Goal: Task Accomplishment & Management: Use online tool/utility

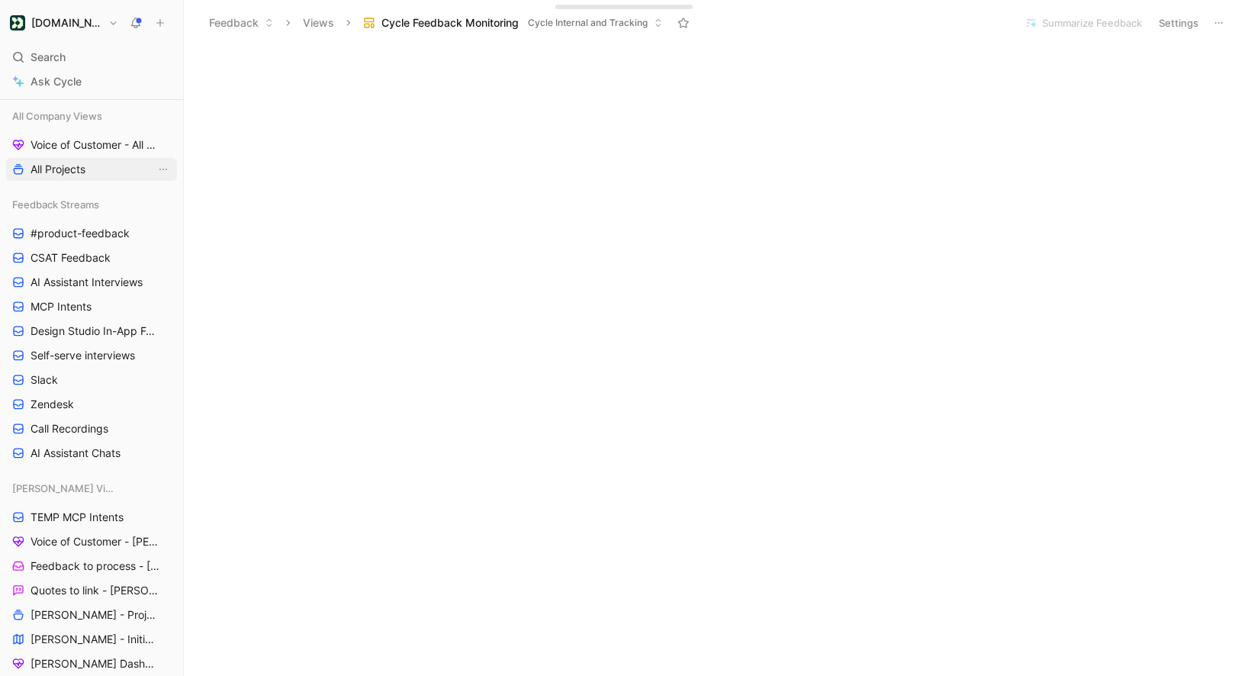
scroll to position [187, 0]
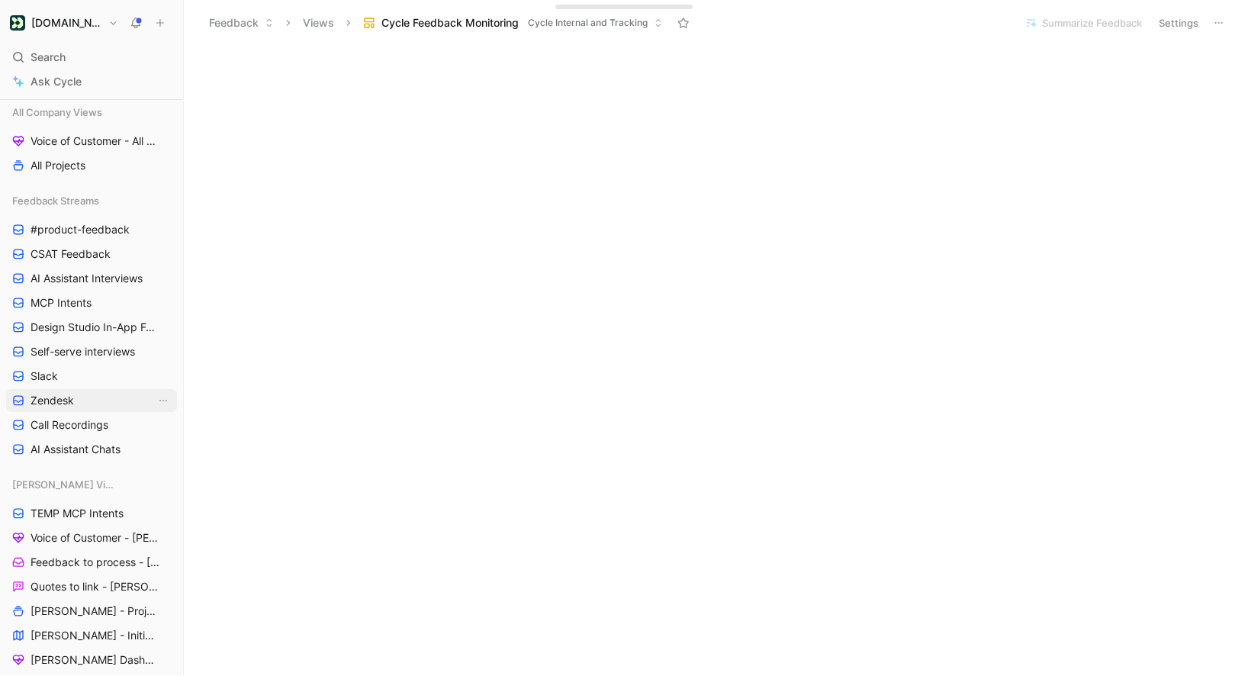
click at [85, 404] on link "Zendesk" at bounding box center [91, 400] width 171 height 23
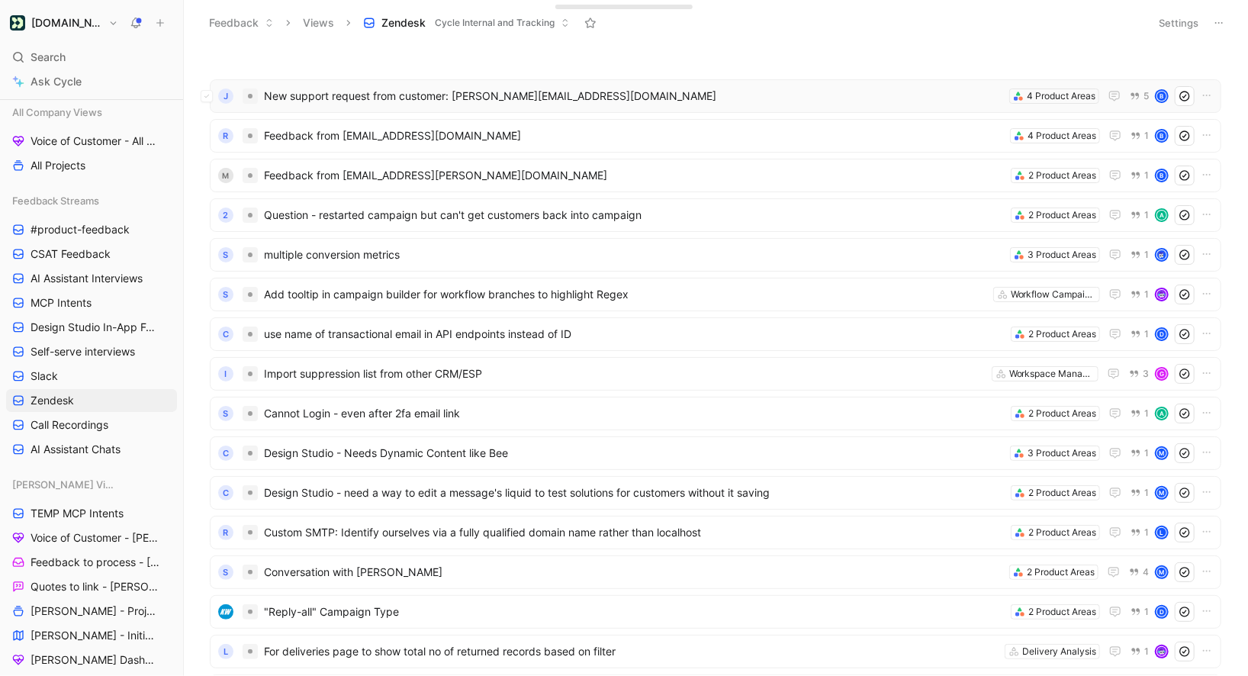
click at [926, 106] on div "J New support request from customer: [PERSON_NAME][EMAIL_ADDRESS][DOMAIN_NAME] …" at bounding box center [716, 96] width 1012 height 34
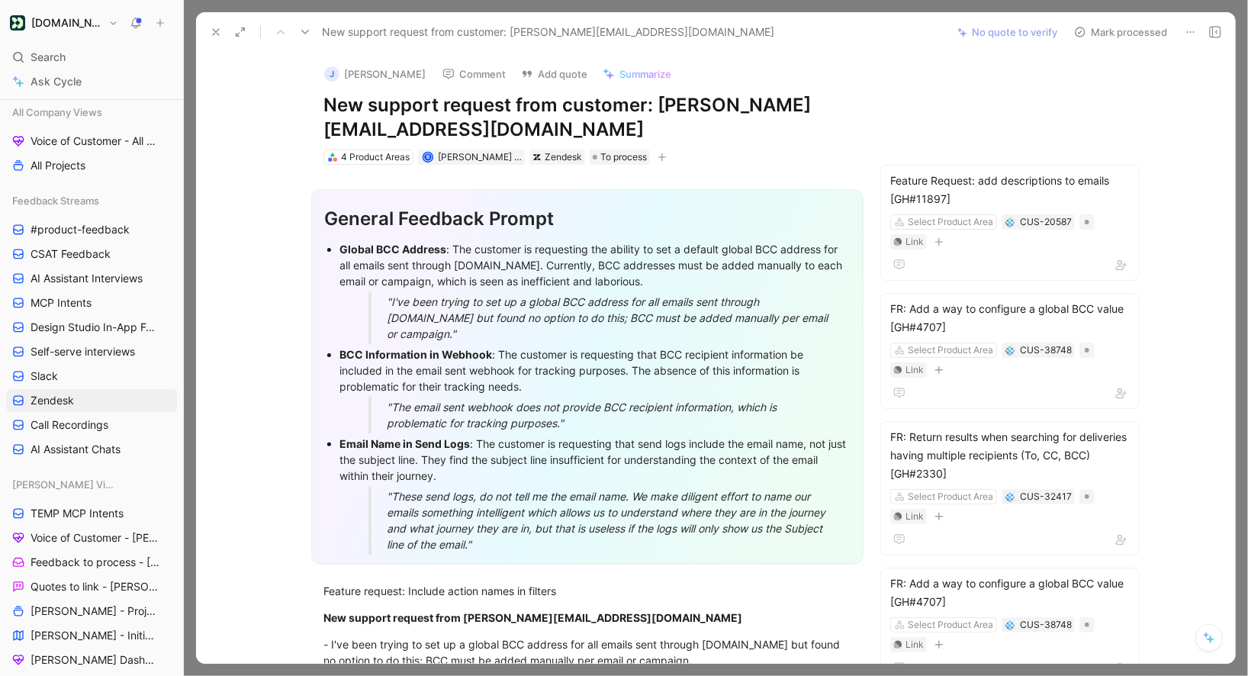
click at [1189, 32] on icon at bounding box center [1191, 32] width 12 height 12
click at [214, 34] on icon at bounding box center [216, 32] width 12 height 12
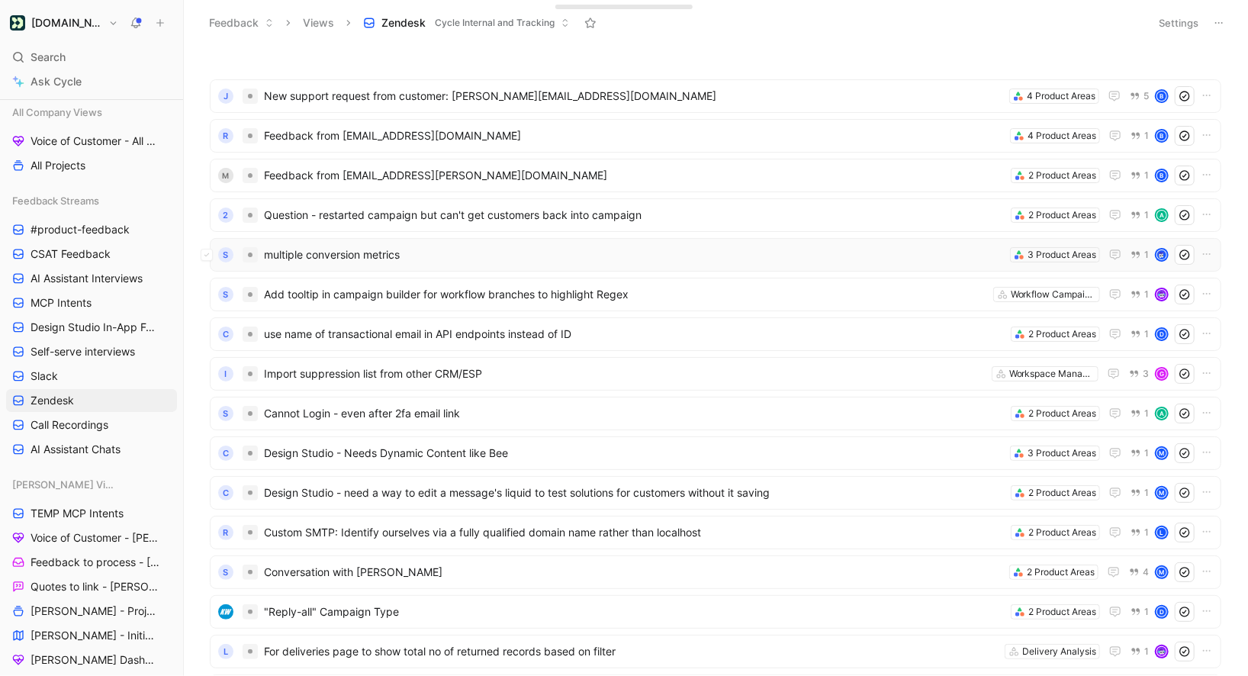
click at [359, 253] on span "multiple conversion metrics" at bounding box center [634, 255] width 740 height 18
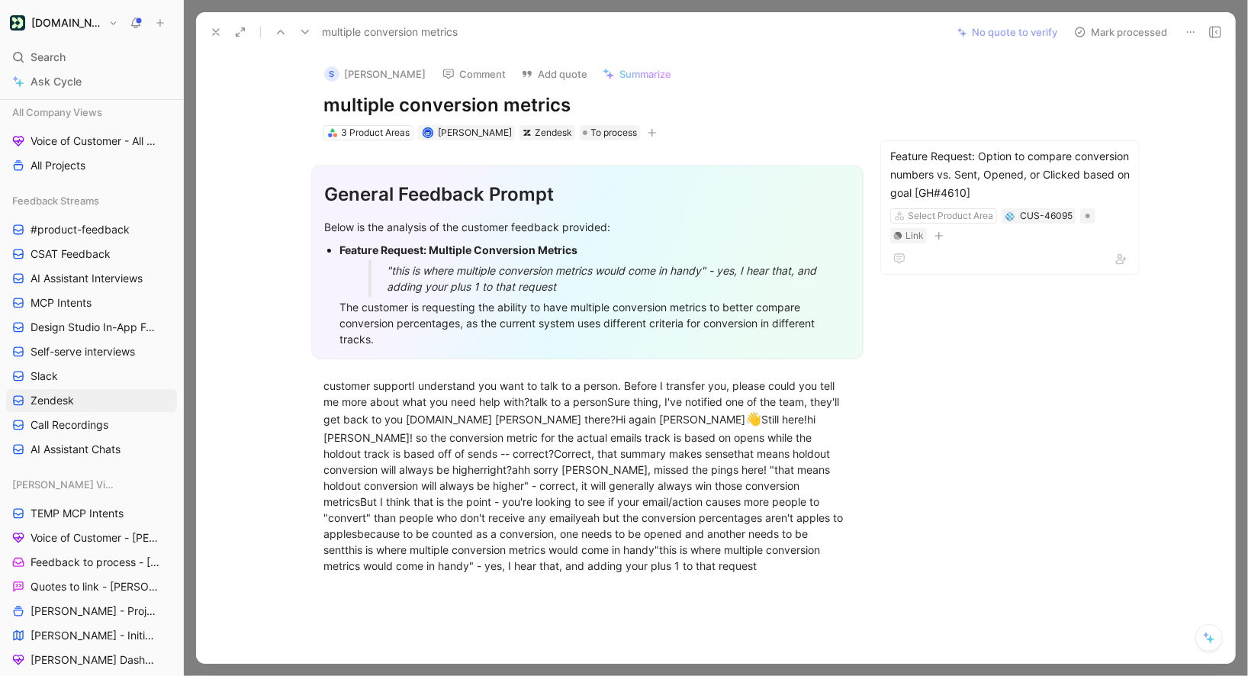
click at [1192, 28] on icon at bounding box center [1191, 32] width 12 height 12
click at [307, 30] on use at bounding box center [305, 32] width 8 height 5
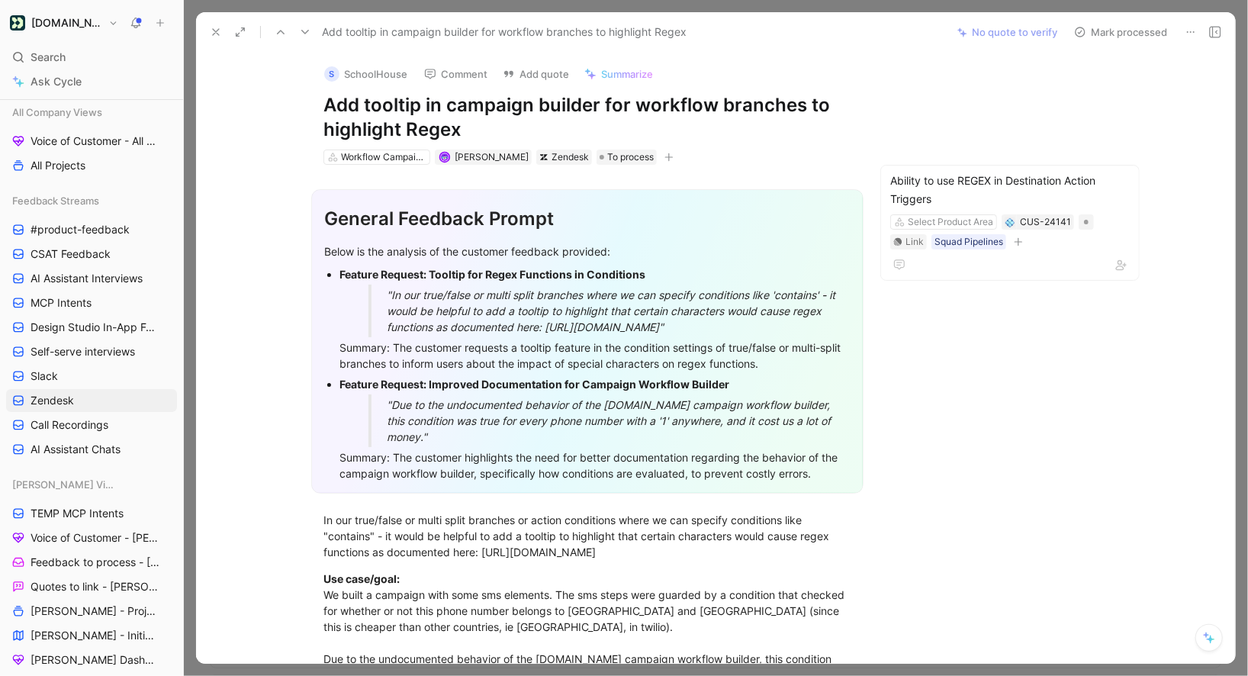
click at [1185, 36] on icon at bounding box center [1191, 32] width 12 height 12
click at [306, 34] on icon at bounding box center [305, 32] width 12 height 12
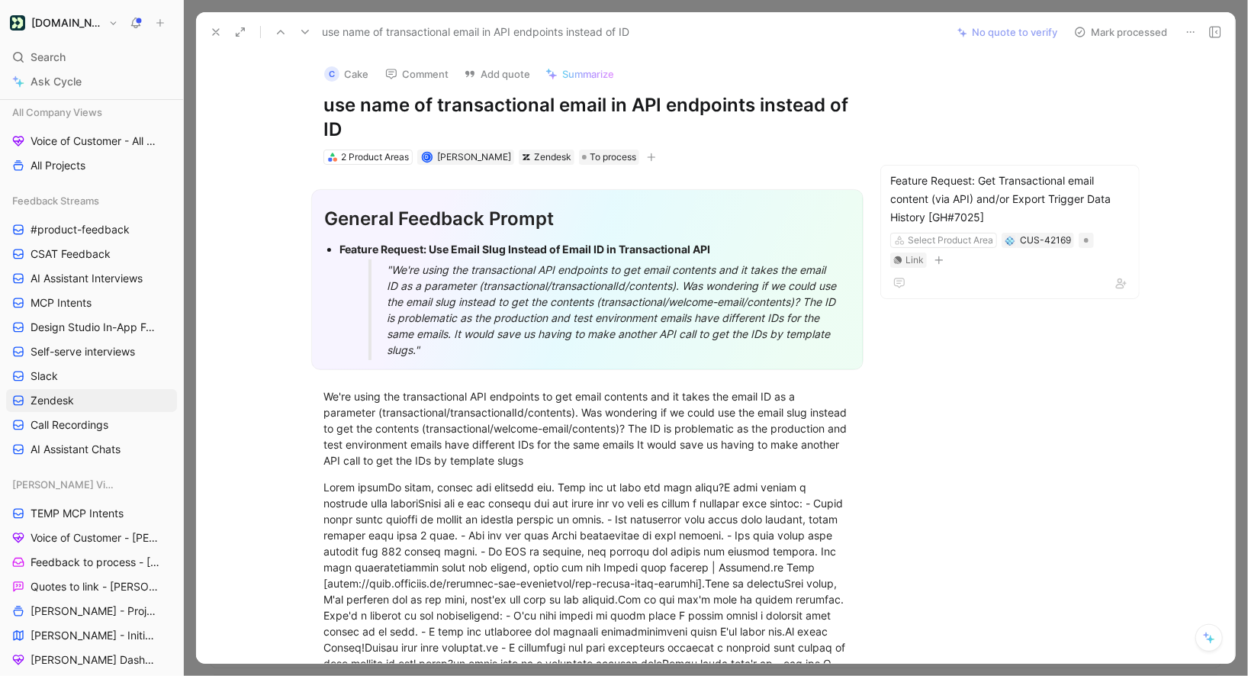
click at [1185, 39] on button at bounding box center [1190, 31] width 21 height 21
click at [224, 29] on button at bounding box center [215, 31] width 21 height 21
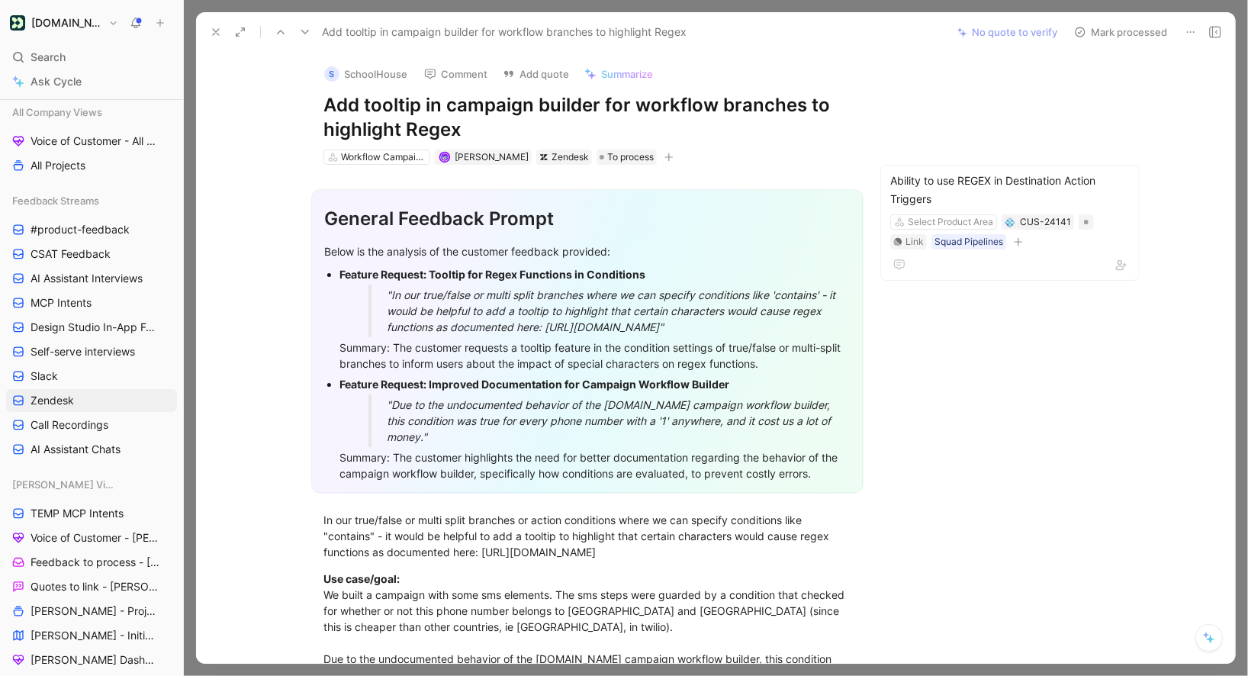
click at [224, 44] on div "Add tooltip in campaign builder for workflow branches to highlight Regex No quo…" at bounding box center [715, 32] width 1039 height 40
click at [214, 33] on icon at bounding box center [216, 32] width 12 height 12
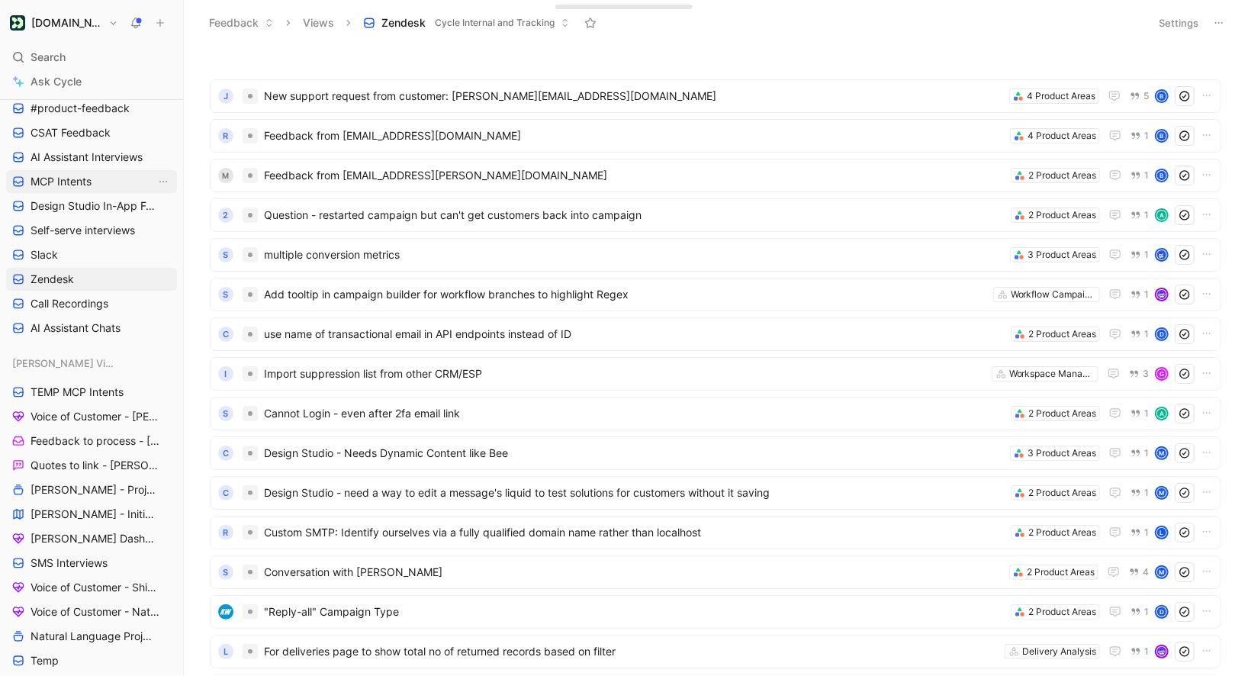
scroll to position [397, 0]
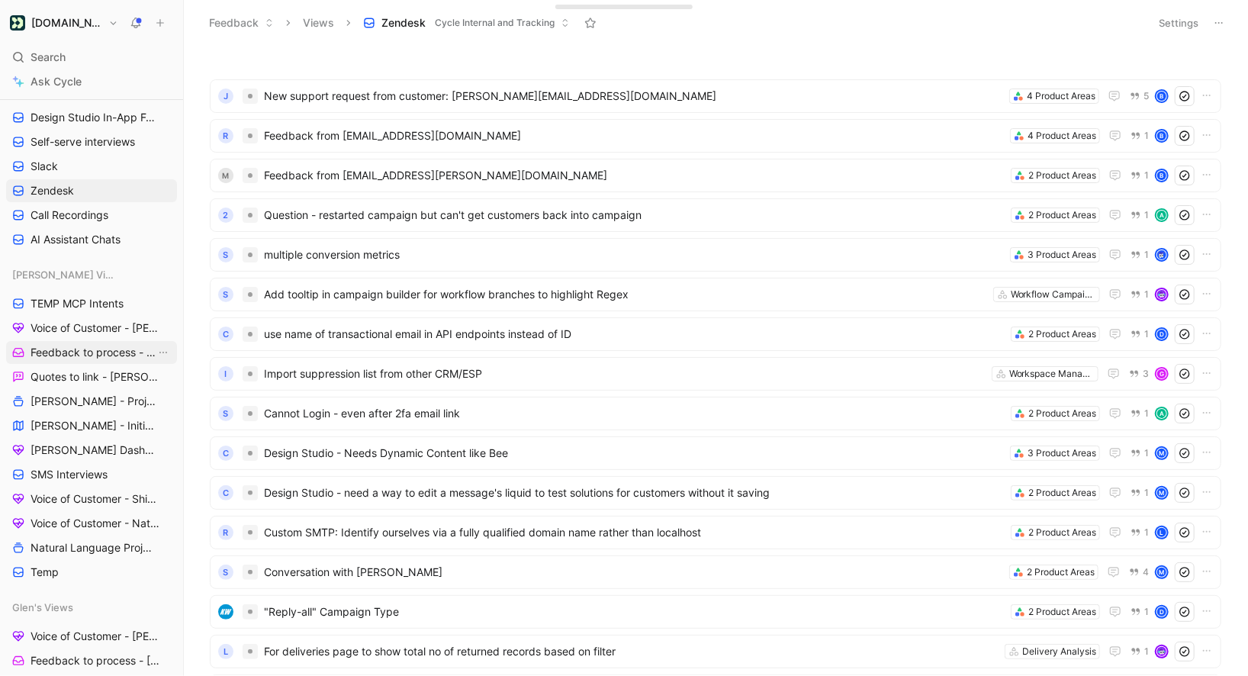
click at [64, 349] on span "Feedback to process - [PERSON_NAME]" at bounding box center [93, 352] width 125 height 15
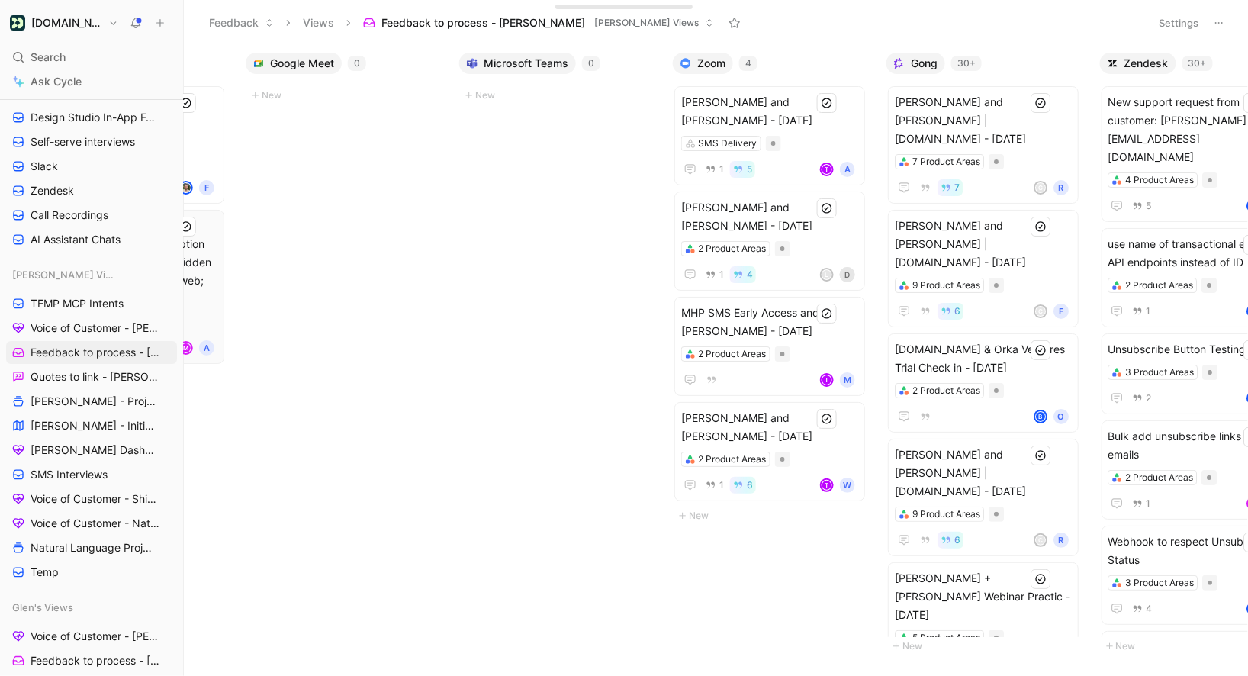
scroll to position [0, 882]
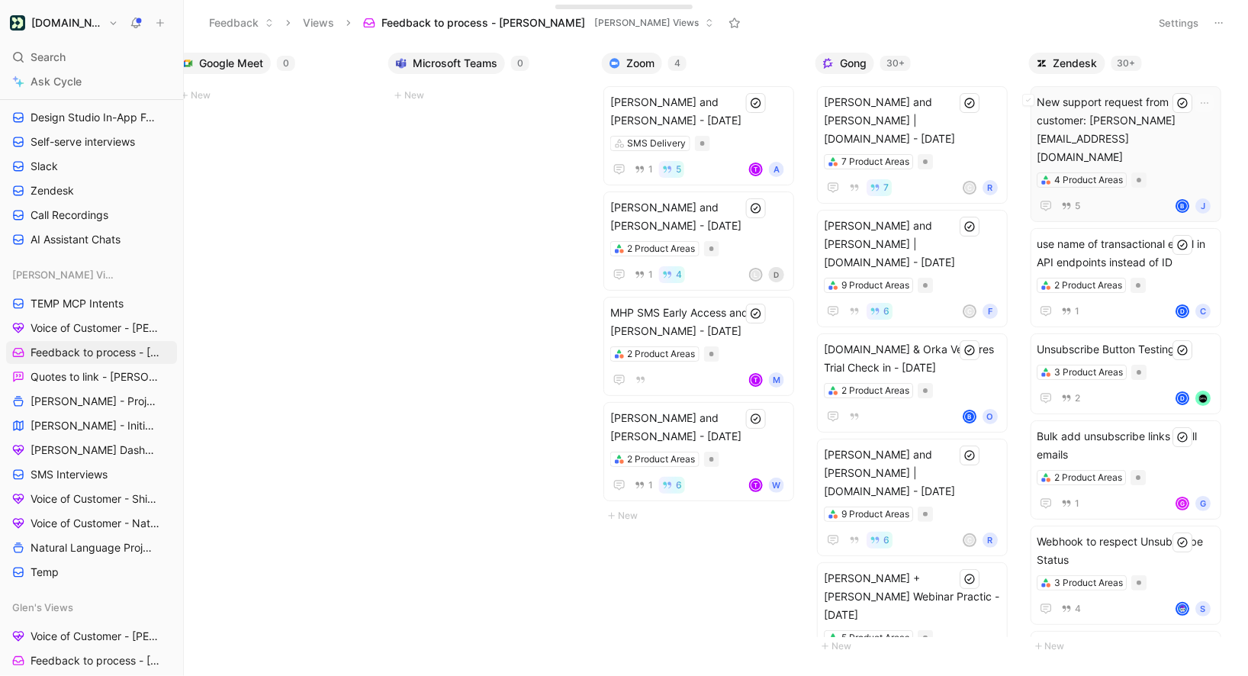
click at [1114, 114] on span "New support request from customer: [PERSON_NAME][EMAIL_ADDRESS][DOMAIN_NAME]" at bounding box center [1125, 129] width 177 height 73
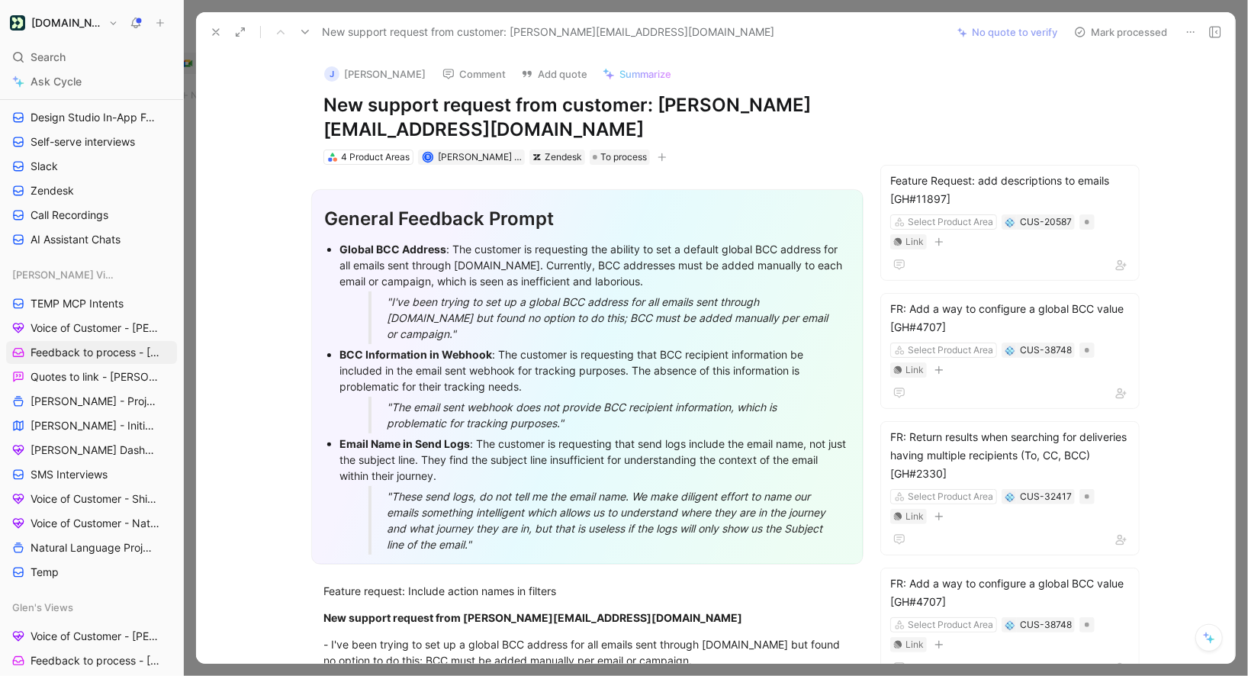
click at [1181, 30] on button at bounding box center [1190, 31] width 21 height 21
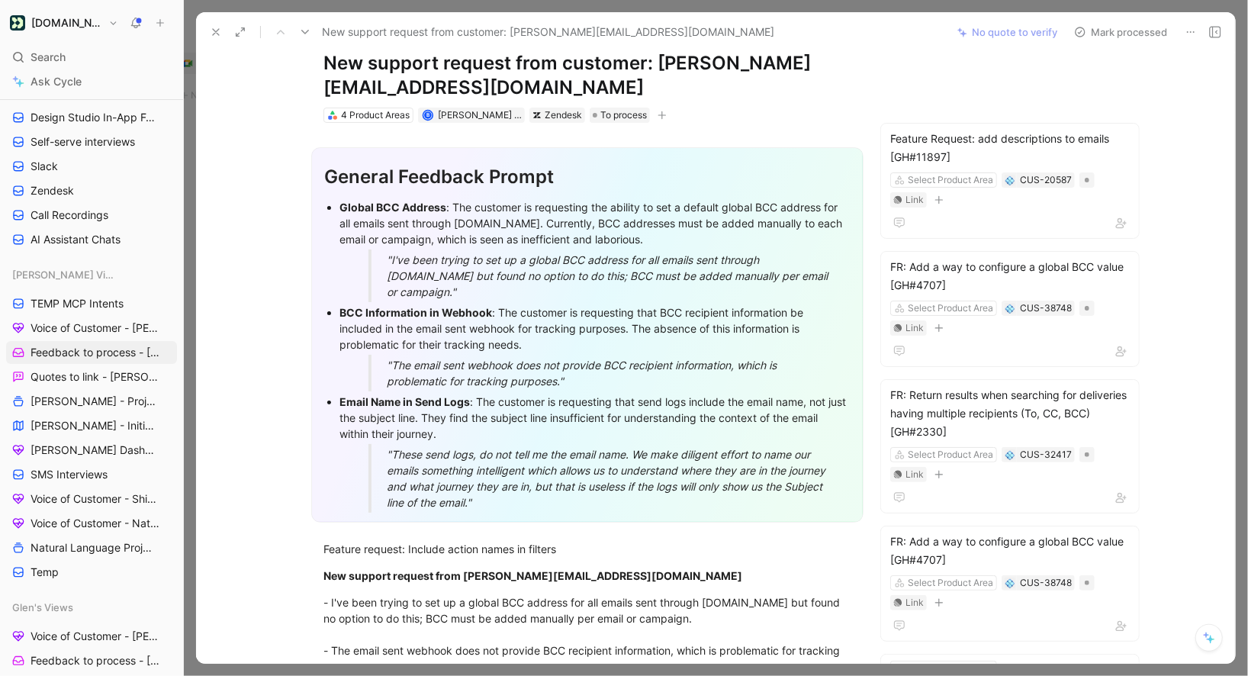
scroll to position [26, 0]
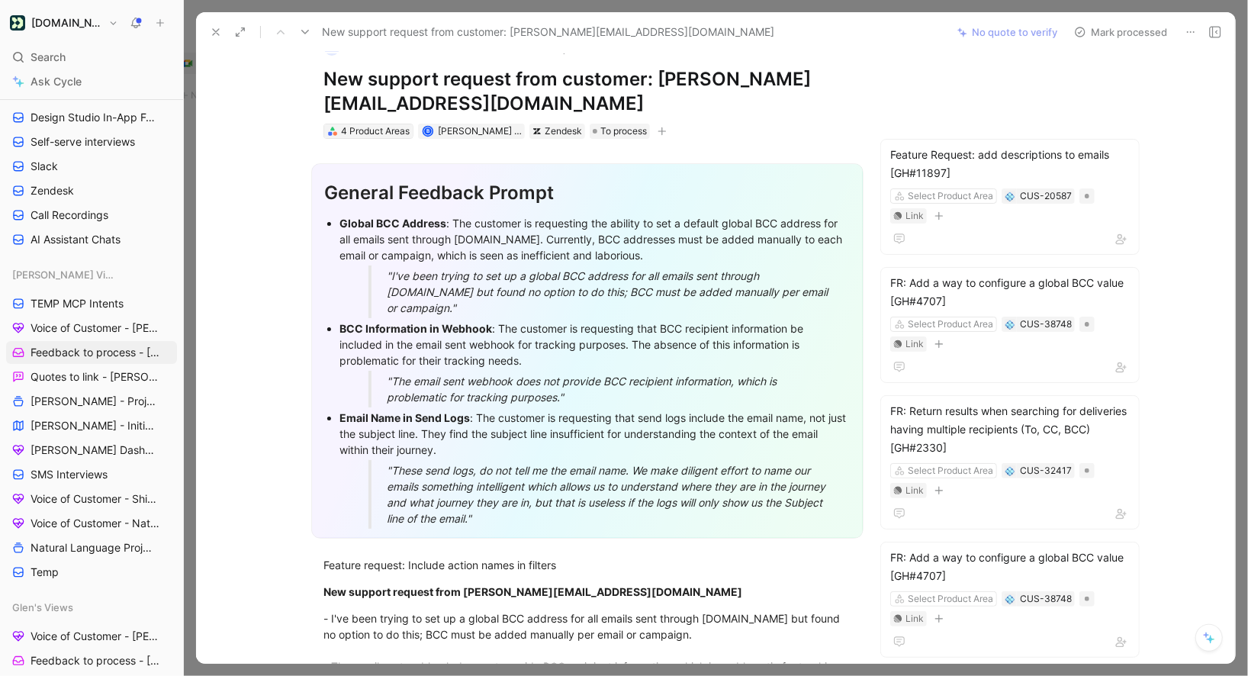
click at [371, 127] on div "4 Product Areas" at bounding box center [375, 131] width 69 height 15
click at [370, 136] on div "4 Product Areas" at bounding box center [375, 131] width 69 height 15
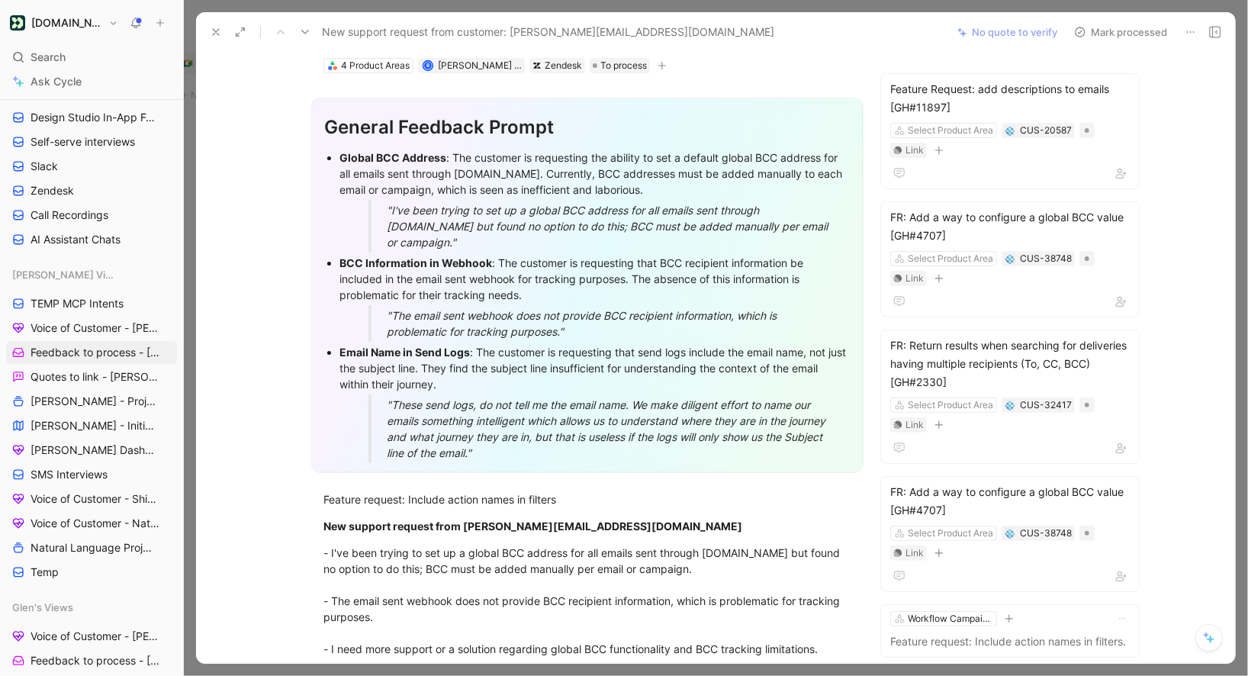
scroll to position [70, 0]
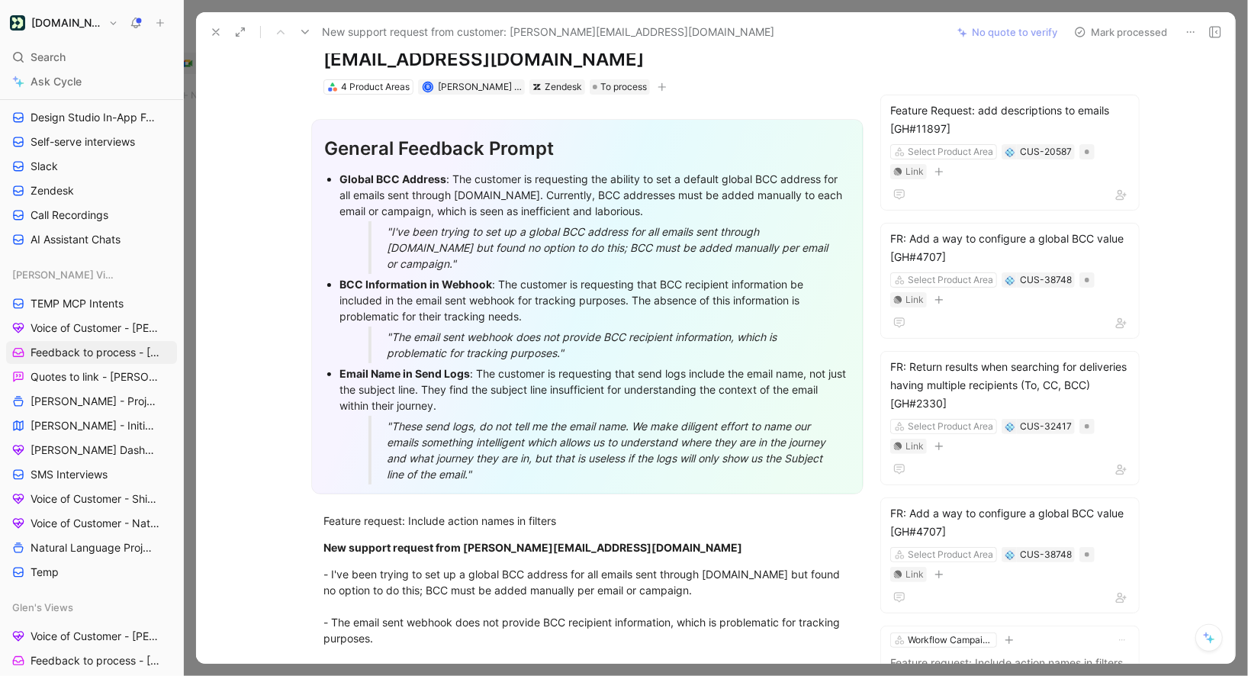
click at [598, 336] on div ""The email sent webhook does not provide BCC recipient information, which is pr…" at bounding box center [613, 345] width 453 height 32
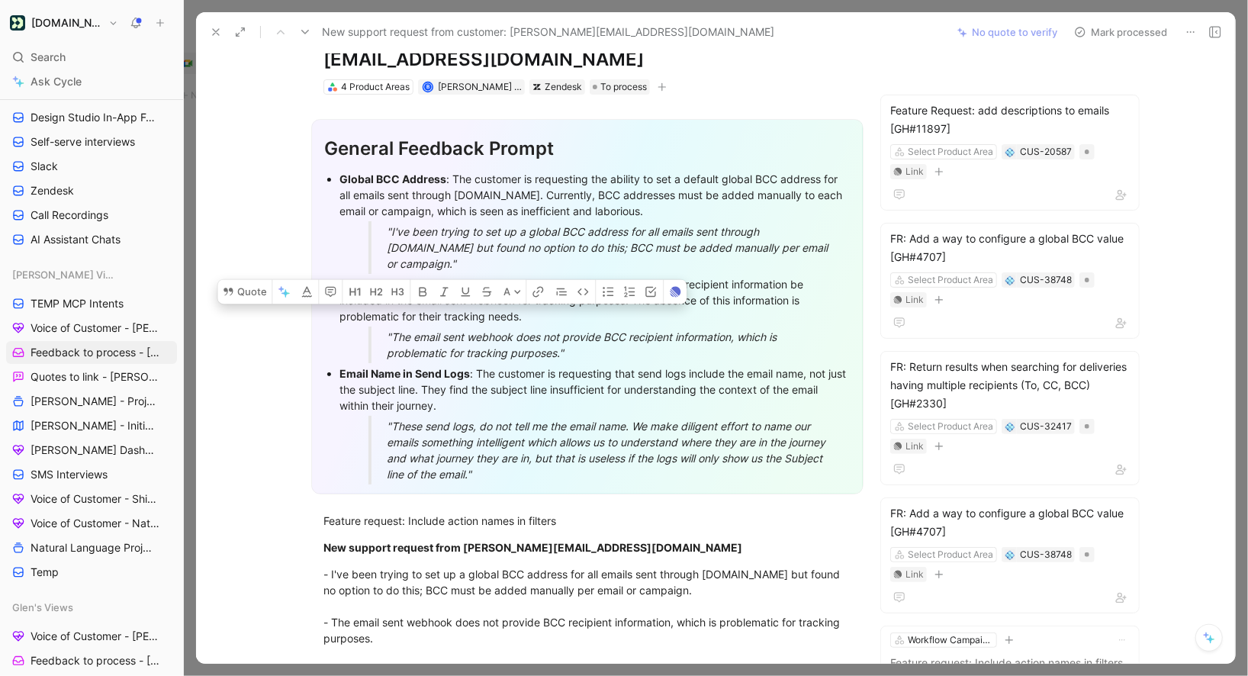
drag, startPoint x: 599, startPoint y: 336, endPoint x: 335, endPoint y: 268, distance: 272.7
click at [335, 268] on ul "Global BCC Address : The customer is requesting the ability to set a default gl…" at bounding box center [587, 327] width 526 height 316
click at [251, 280] on button "Quote" at bounding box center [244, 292] width 54 height 24
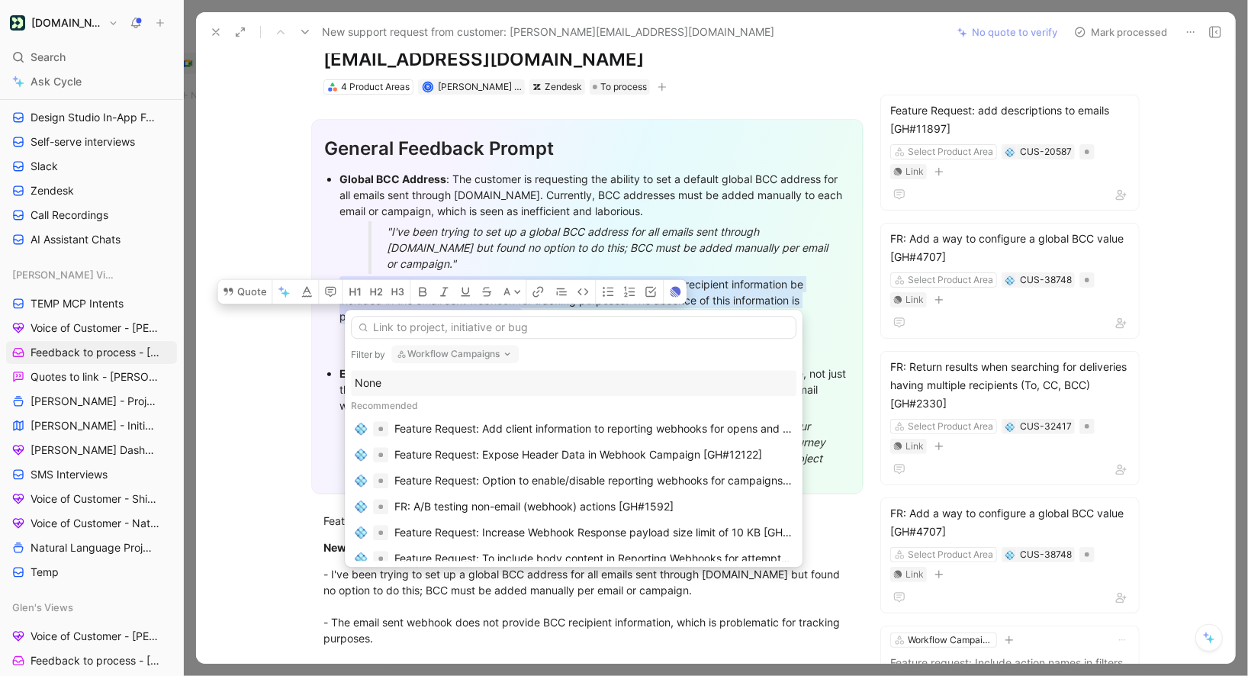
click at [429, 355] on button "Workflow Campaigns" at bounding box center [454, 354] width 127 height 18
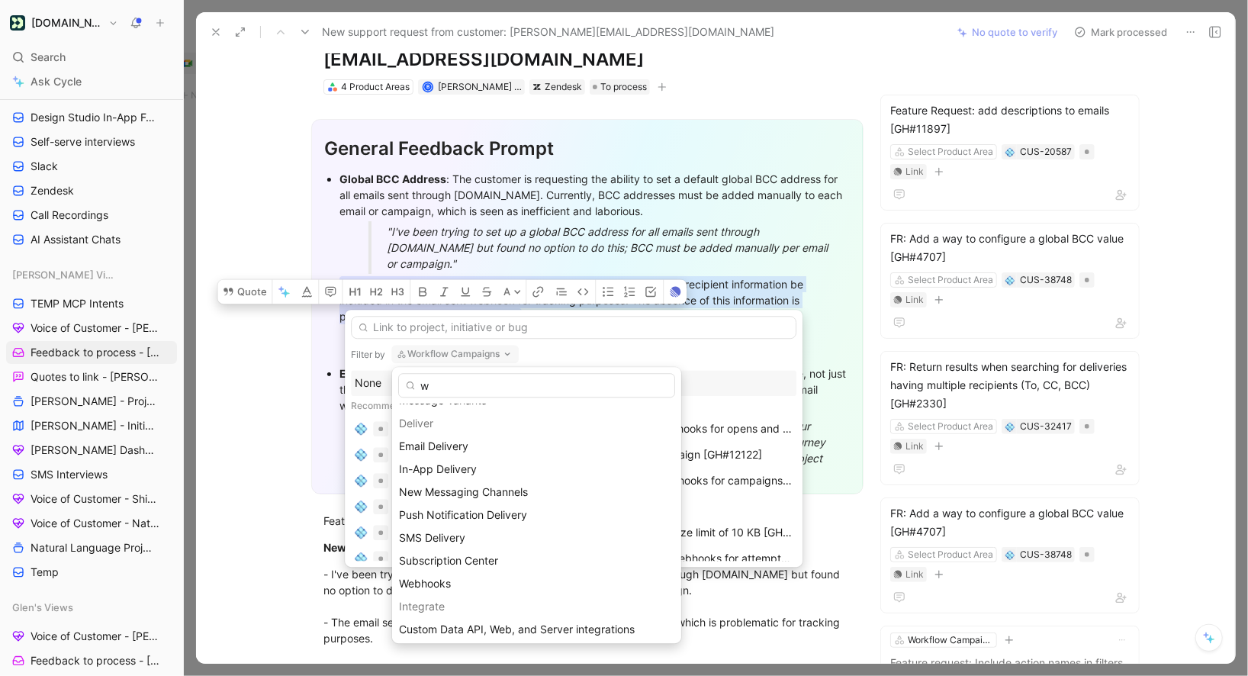
scroll to position [0, 0]
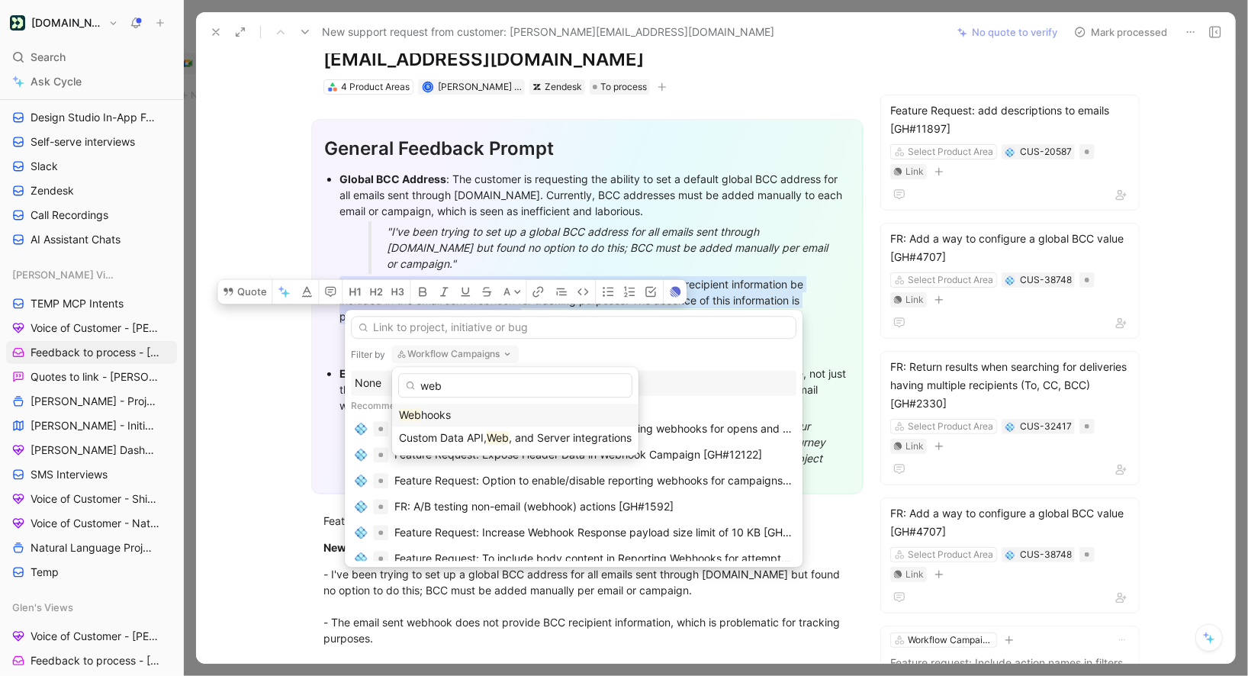
type input "web"
click at [431, 422] on div "Web hooks" at bounding box center [515, 415] width 233 height 18
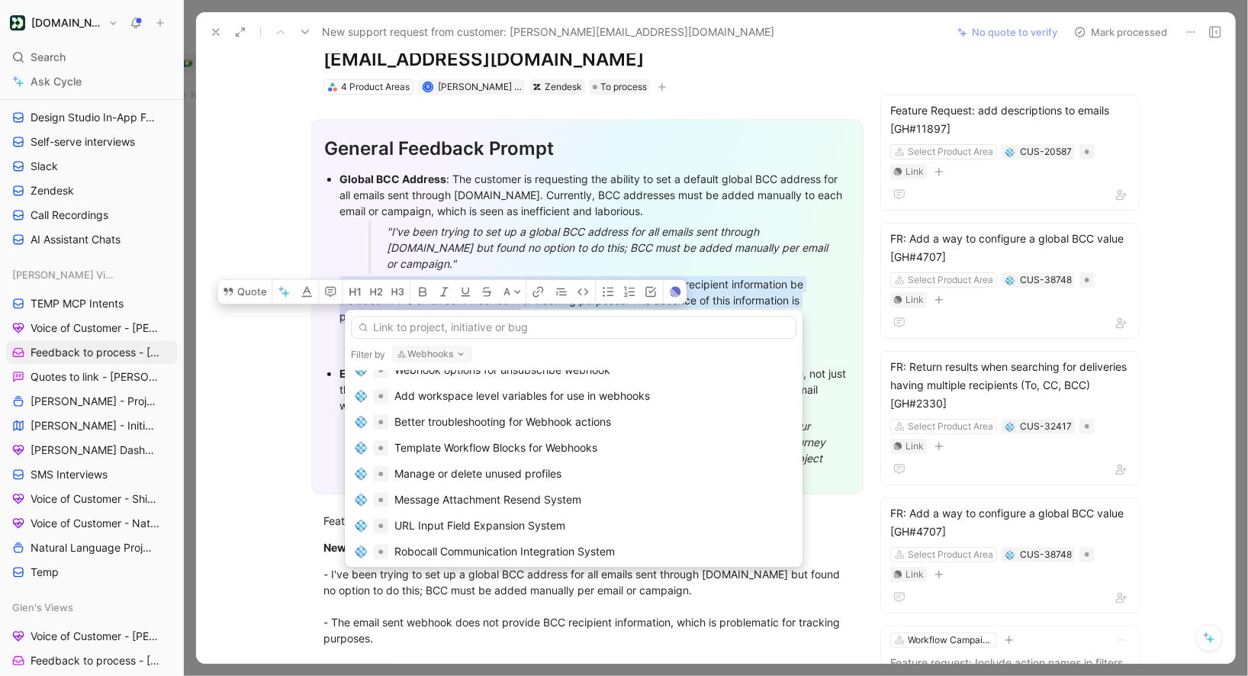
scroll to position [391, 0]
click at [436, 330] on input "text" at bounding box center [574, 327] width 446 height 23
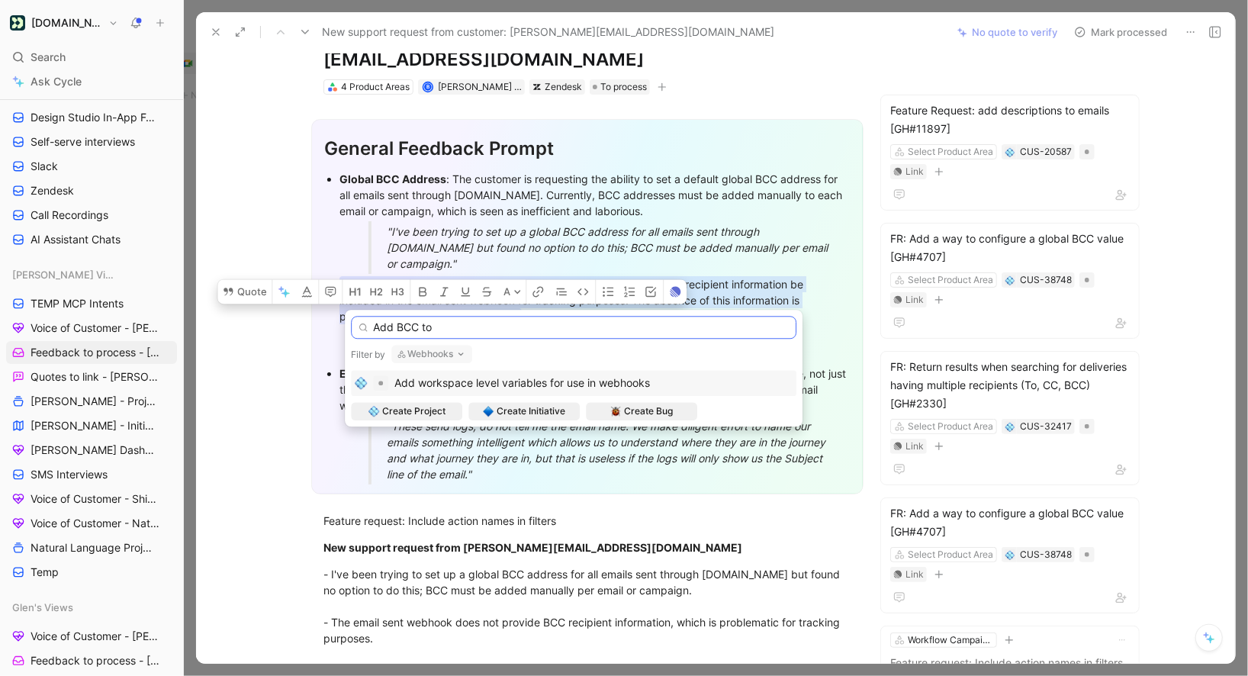
scroll to position [0, 0]
type input "Add BCC to Email Webhook"
click at [424, 413] on span "Create Project" at bounding box center [413, 411] width 63 height 15
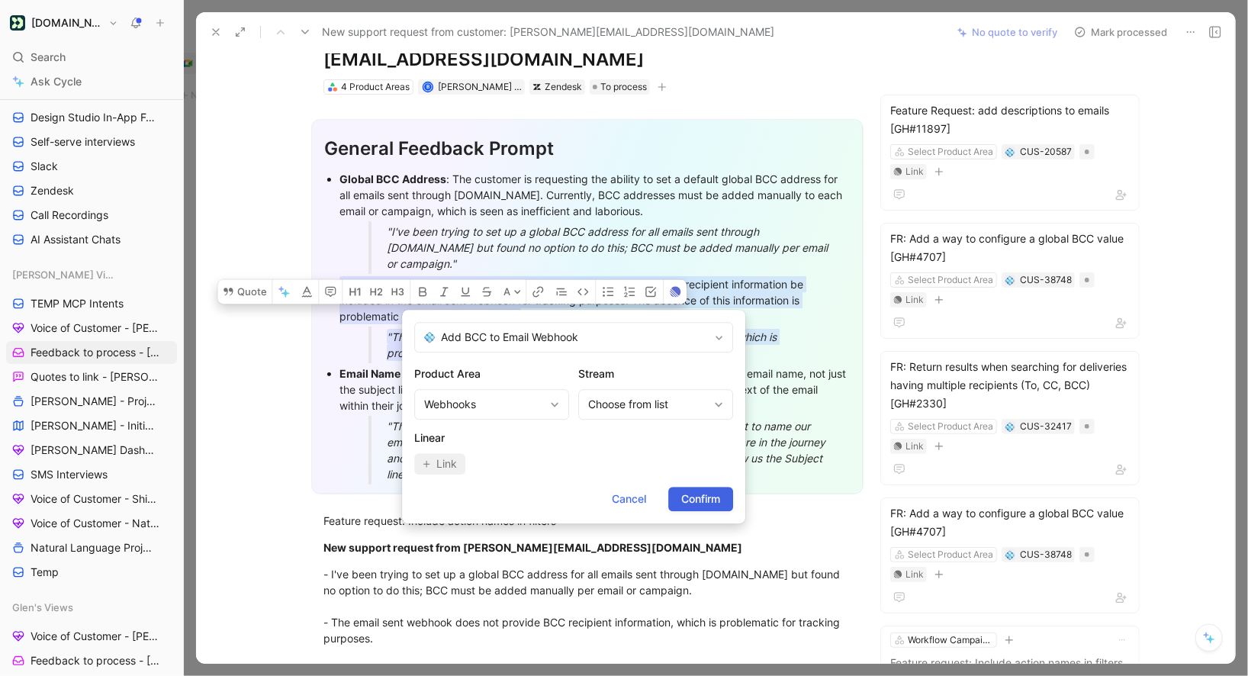
click at [691, 500] on span "Confirm" at bounding box center [700, 499] width 39 height 18
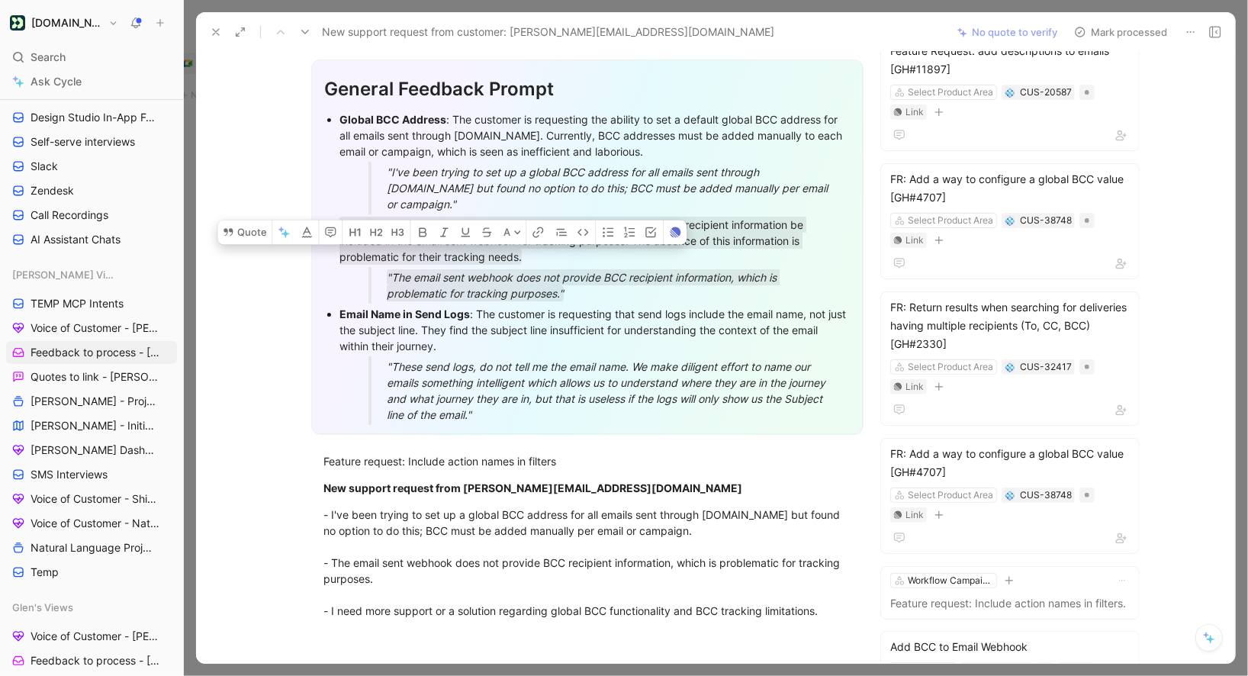
scroll to position [121, 0]
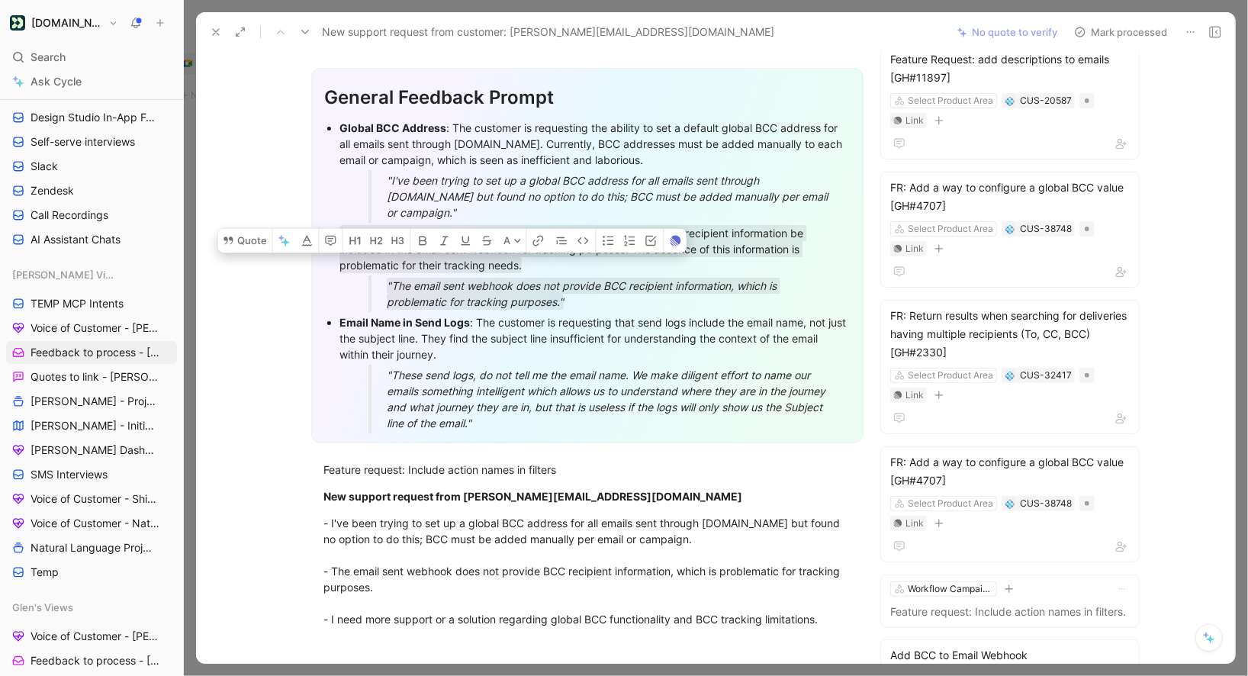
click at [662, 155] on div "Global BCC Address : The customer is requesting the ability to set a default gl…" at bounding box center [594, 144] width 511 height 48
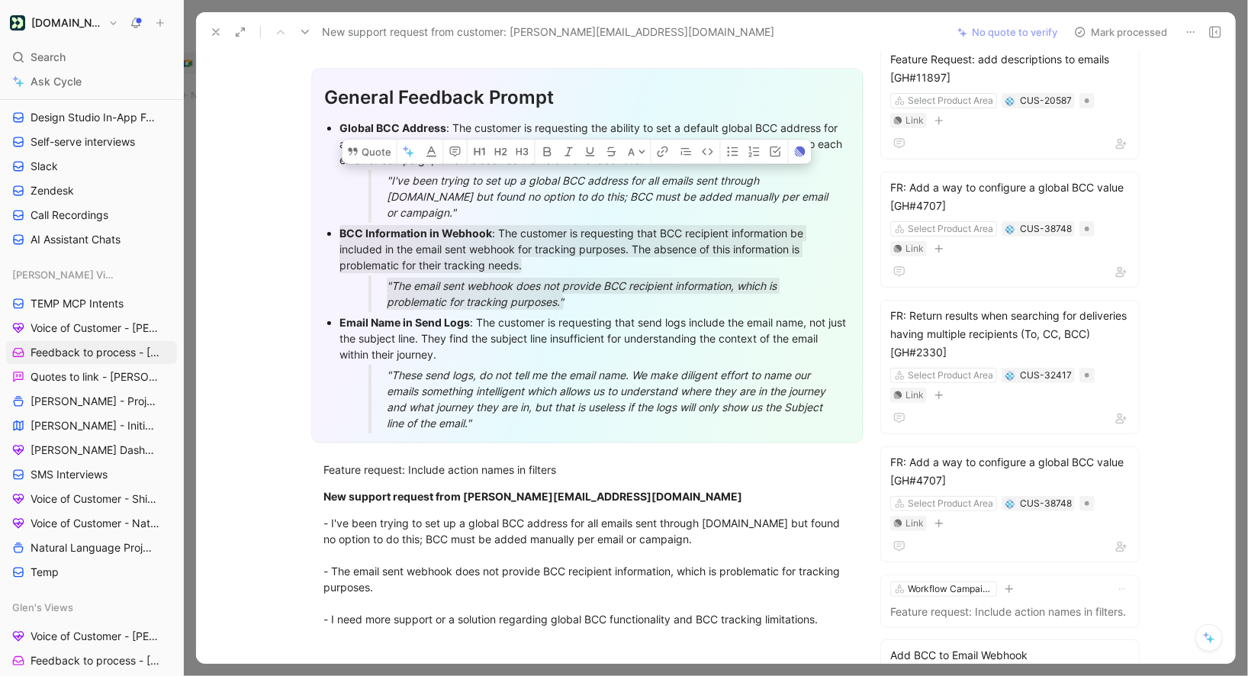
drag, startPoint x: 815, startPoint y: 197, endPoint x: 334, endPoint y: 127, distance: 485.6
click at [334, 127] on ul "Global BCC Address : The customer is requesting the ability to set a default gl…" at bounding box center [587, 275] width 526 height 316
click at [358, 146] on icon at bounding box center [353, 152] width 12 height 12
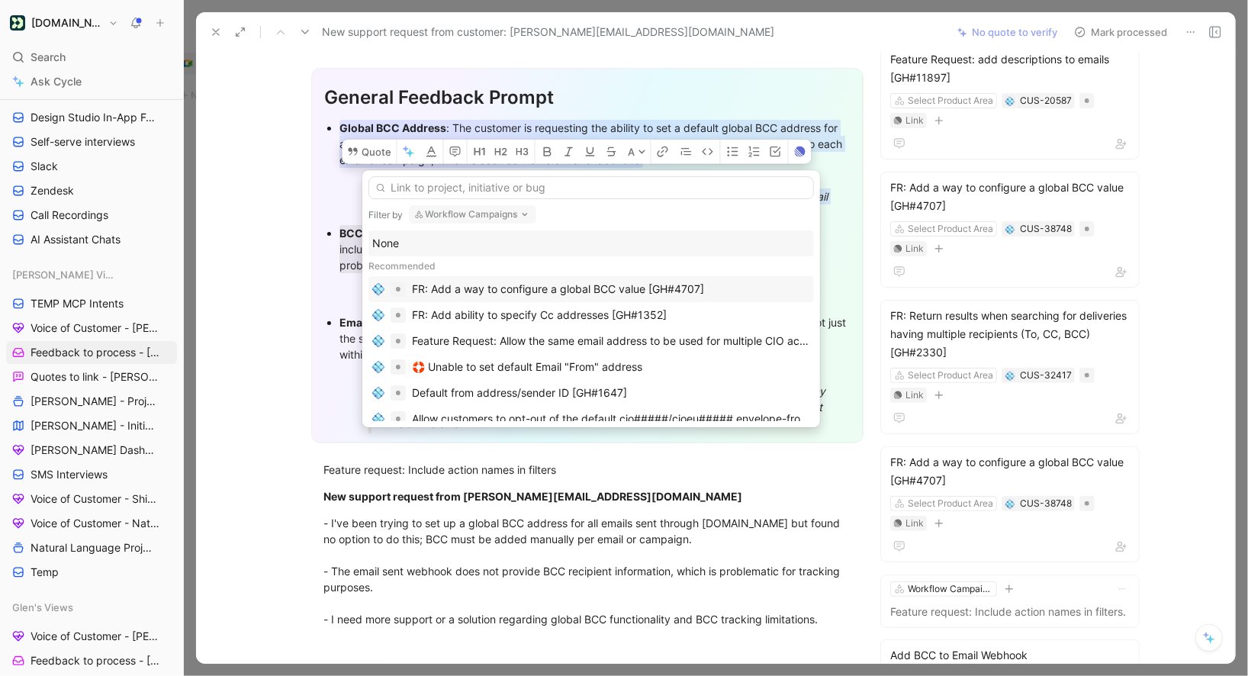
click at [635, 291] on div "FR: Add a way to configure a global BCC value [GH#4707]" at bounding box center [558, 289] width 292 height 18
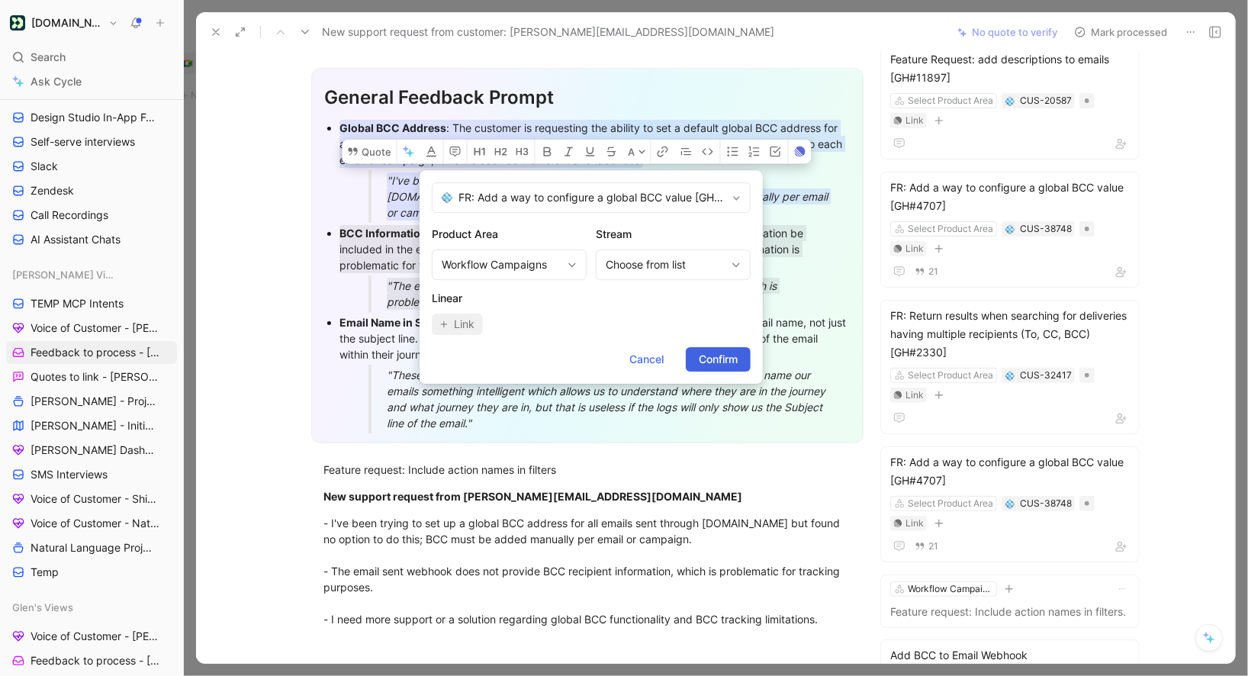
click at [712, 353] on span "Confirm" at bounding box center [718, 359] width 39 height 18
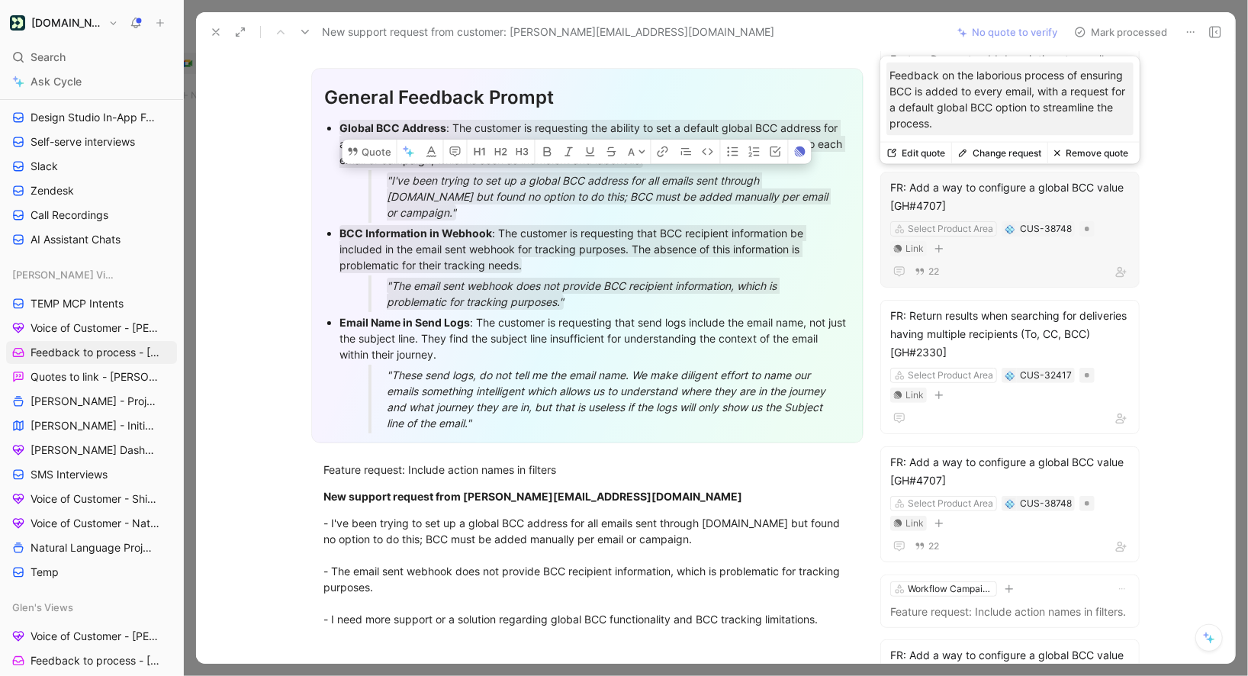
click at [963, 204] on div "FR: Add a way to configure a global BCC value [GH#4707]" at bounding box center [1010, 197] width 240 height 37
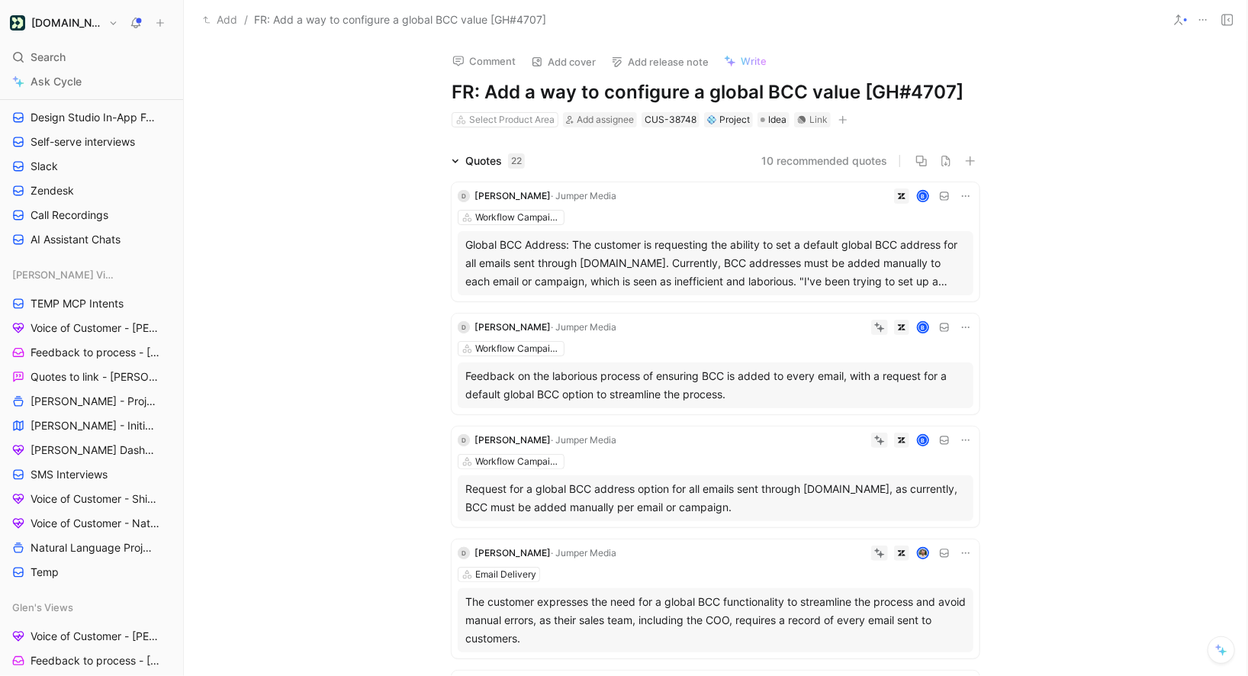
click at [486, 96] on h1 "FR: Add a way to configure a global BCC value [GH#4707]" at bounding box center [716, 92] width 528 height 24
drag, startPoint x: 488, startPoint y: 88, endPoint x: 423, endPoint y: 88, distance: 64.8
click at [423, 88] on div "Comment Add cover Add release note Write FR: Add a way to configure a global BC…" at bounding box center [716, 84] width 586 height 89
drag, startPoint x: 829, startPoint y: 88, endPoint x: 1079, endPoint y: 87, distance: 250.2
click at [1079, 87] on div "Comment Add cover Add release note Write Add a way to configure a global BCC va…" at bounding box center [715, 358] width 1063 height 636
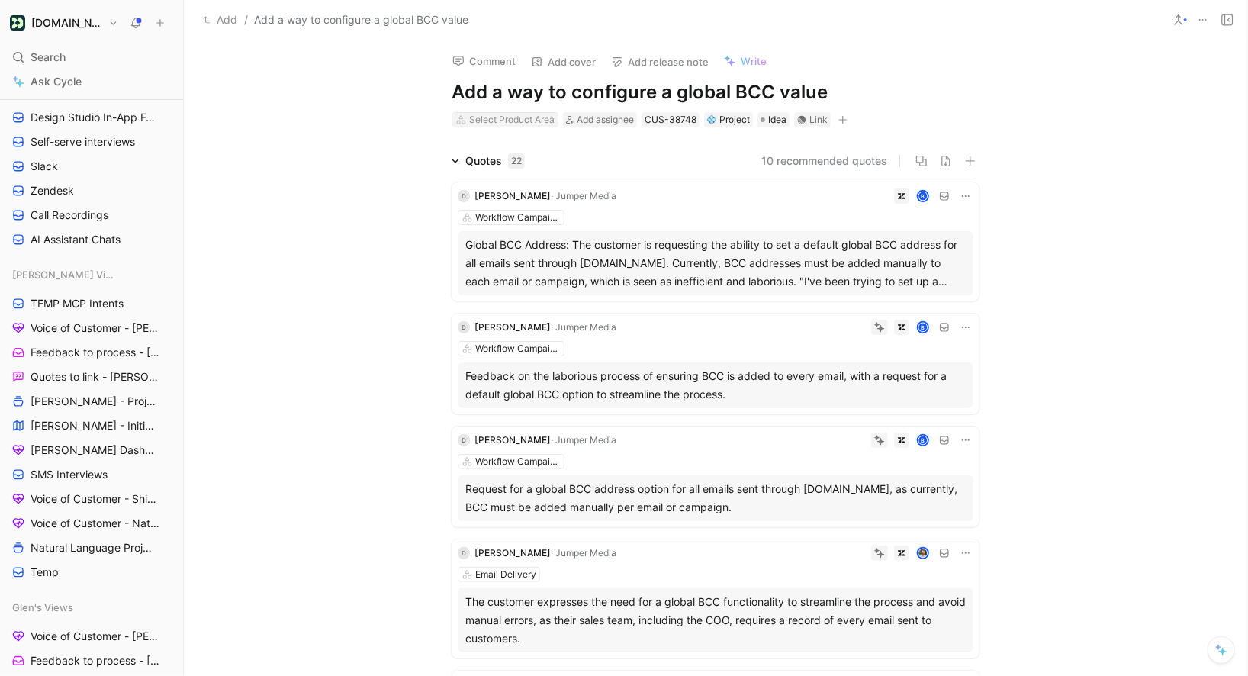
click at [486, 122] on div "Select Product Area" at bounding box center [511, 119] width 85 height 15
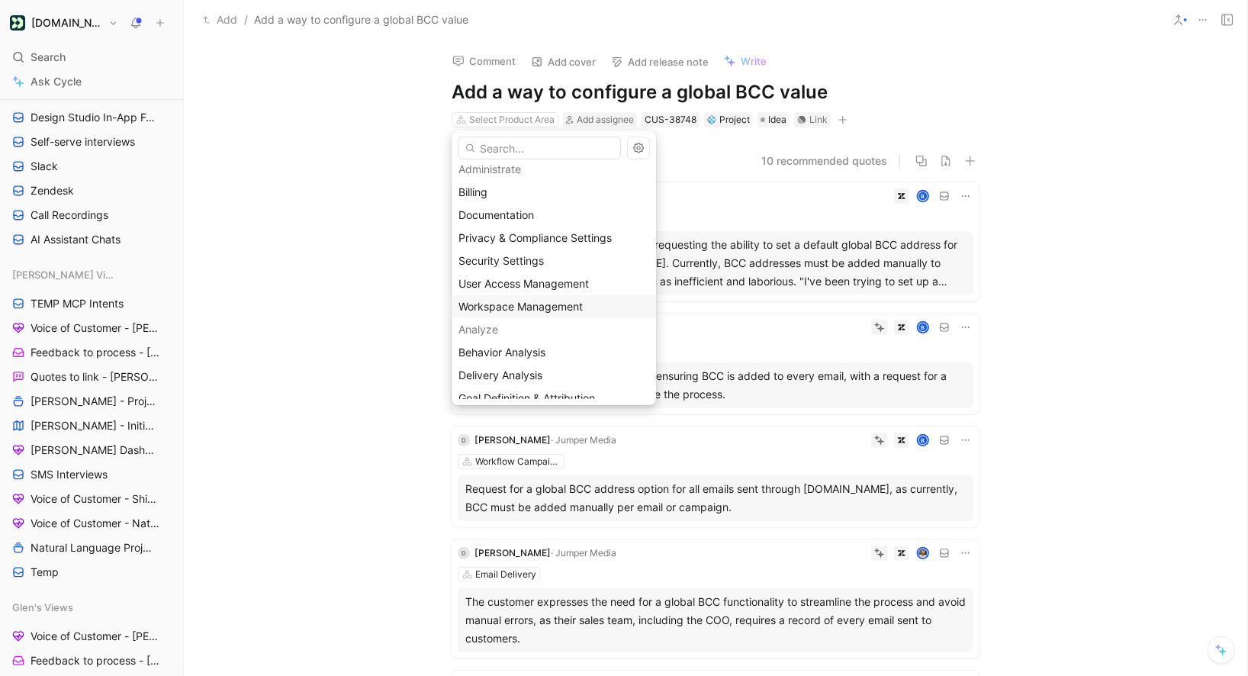
scroll to position [42, 0]
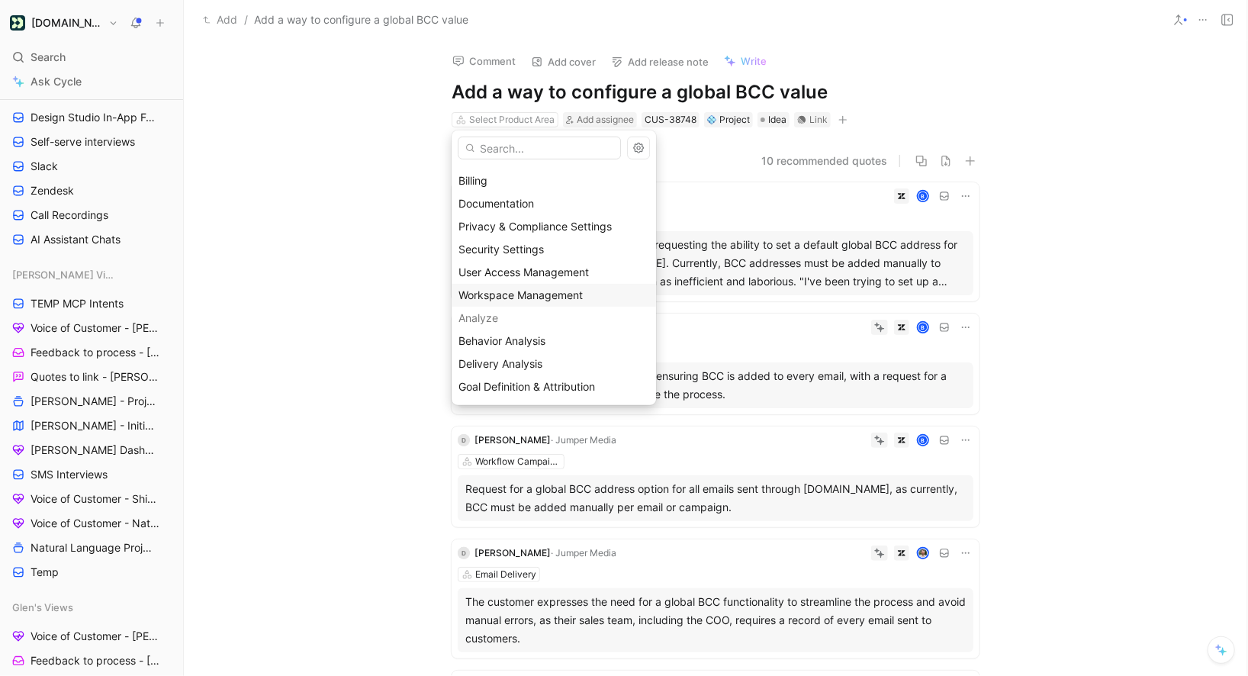
click at [563, 292] on span "Workspace Management" at bounding box center [520, 294] width 124 height 13
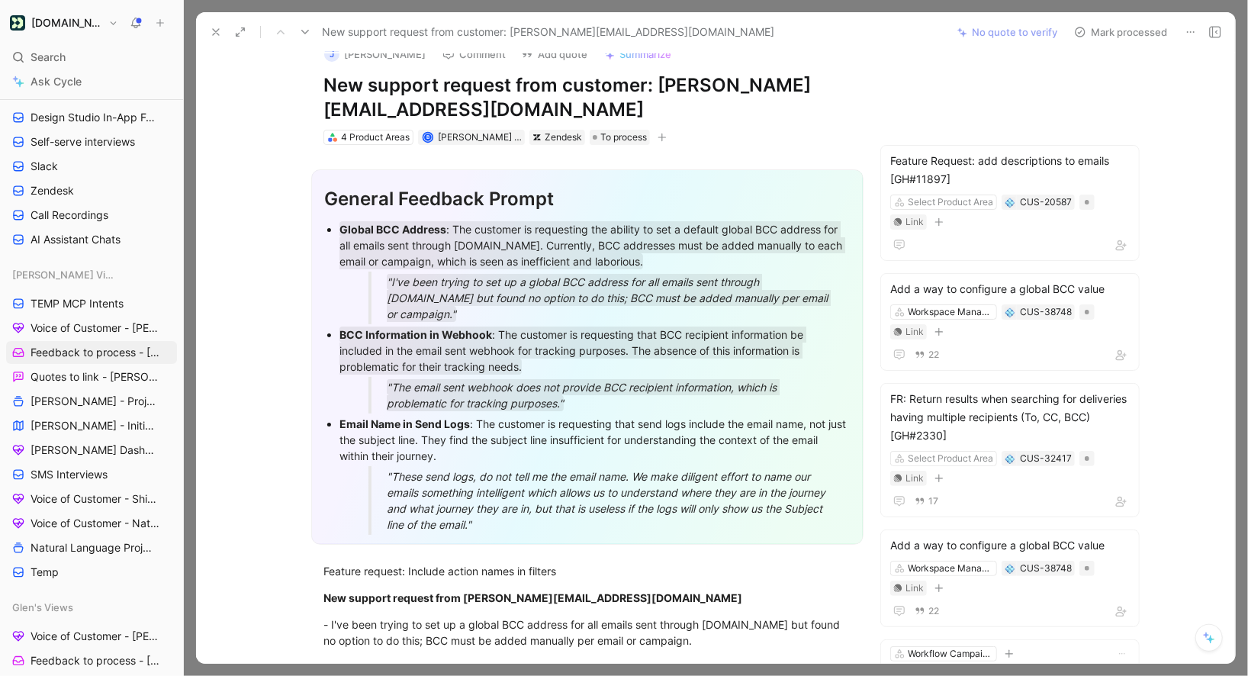
scroll to position [79, 0]
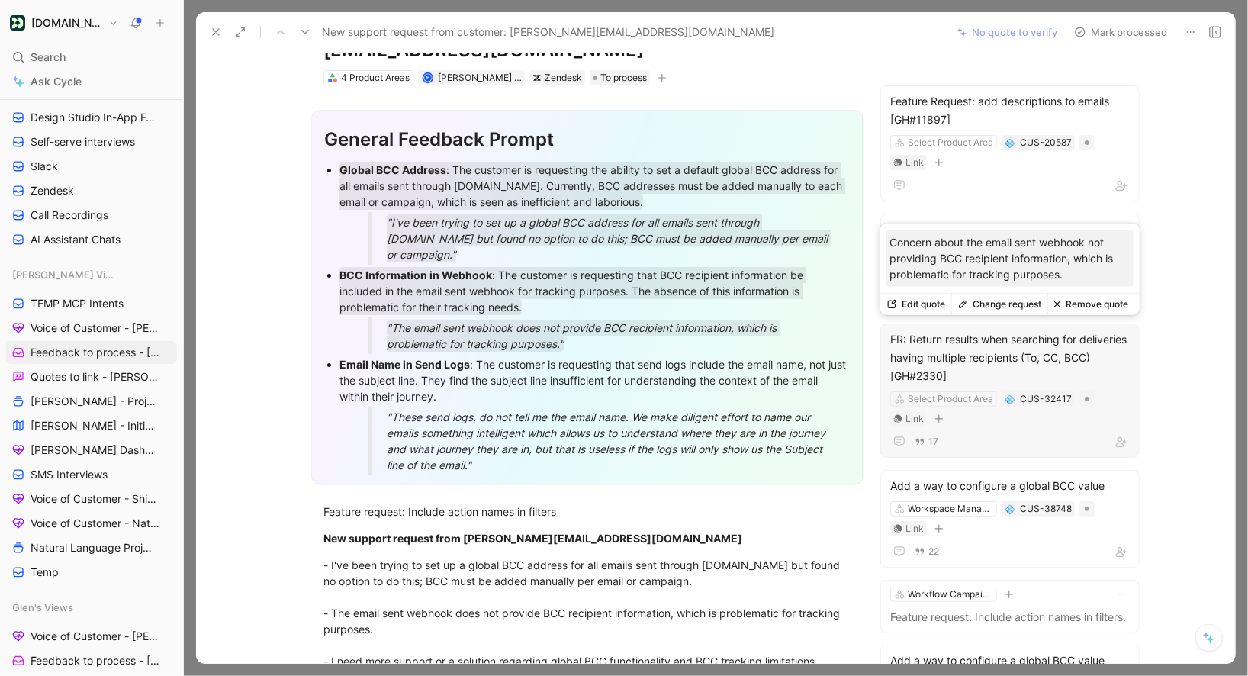
click at [1002, 306] on button "Change request" at bounding box center [999, 304] width 96 height 21
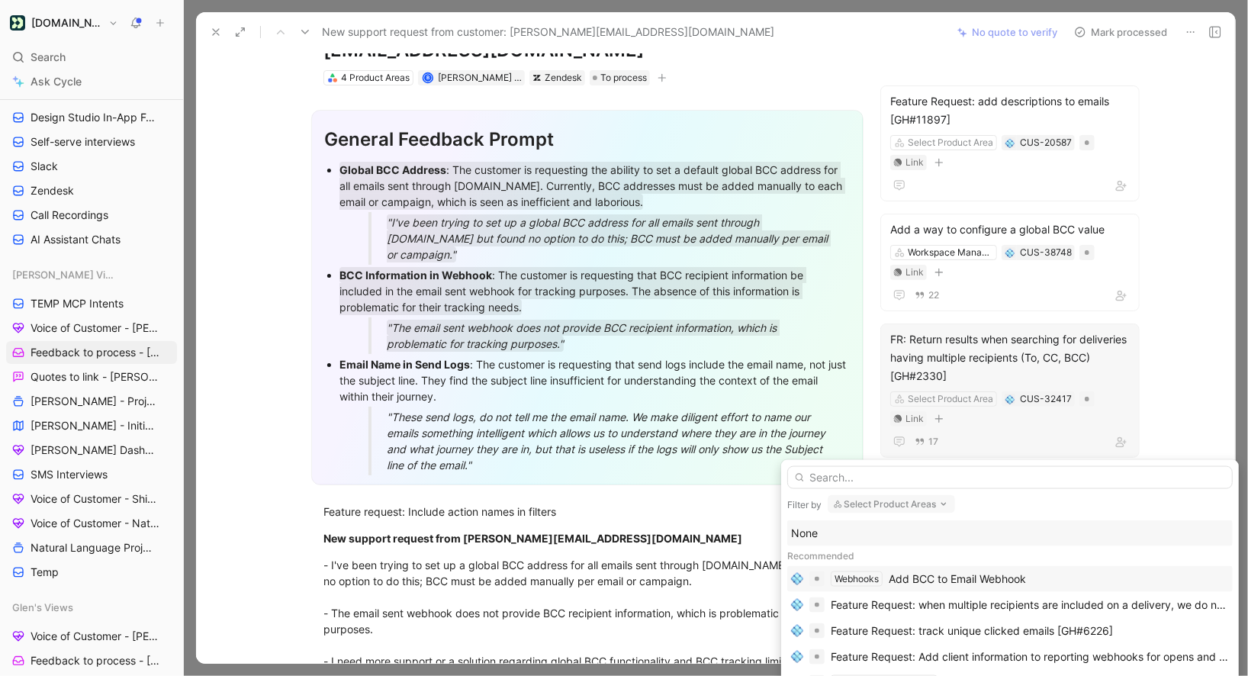
click at [949, 573] on div "Add BCC to Email Webhook" at bounding box center [957, 579] width 137 height 18
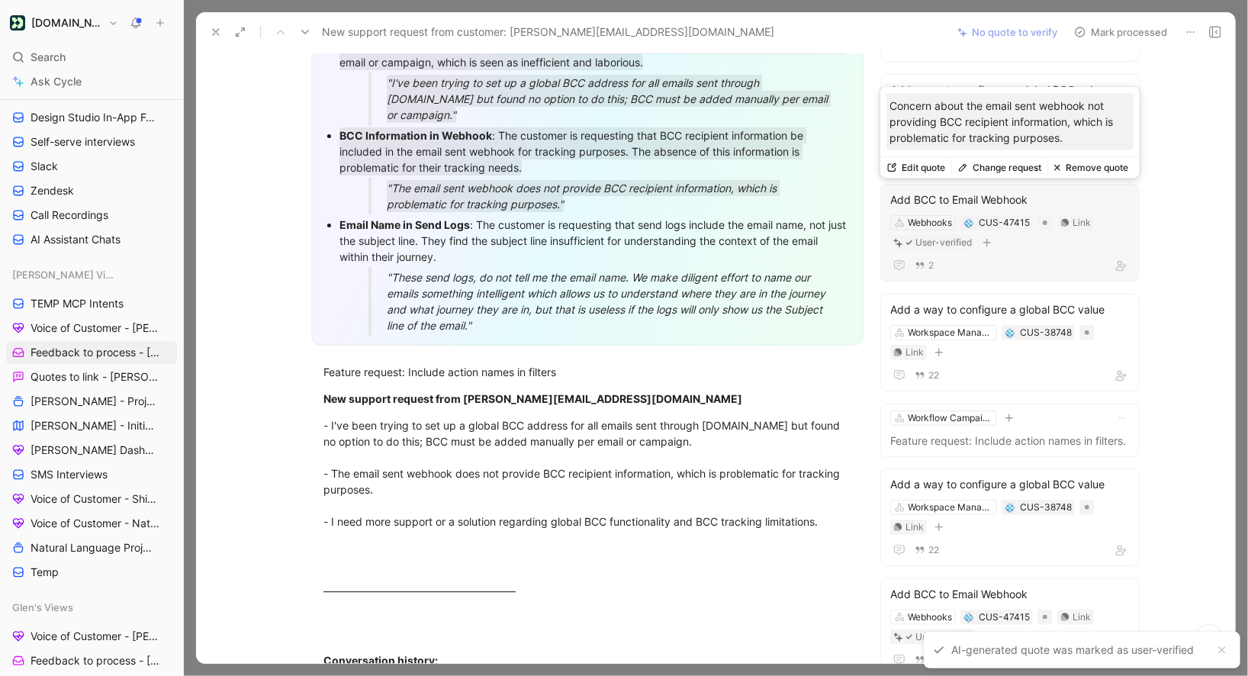
scroll to position [237, 0]
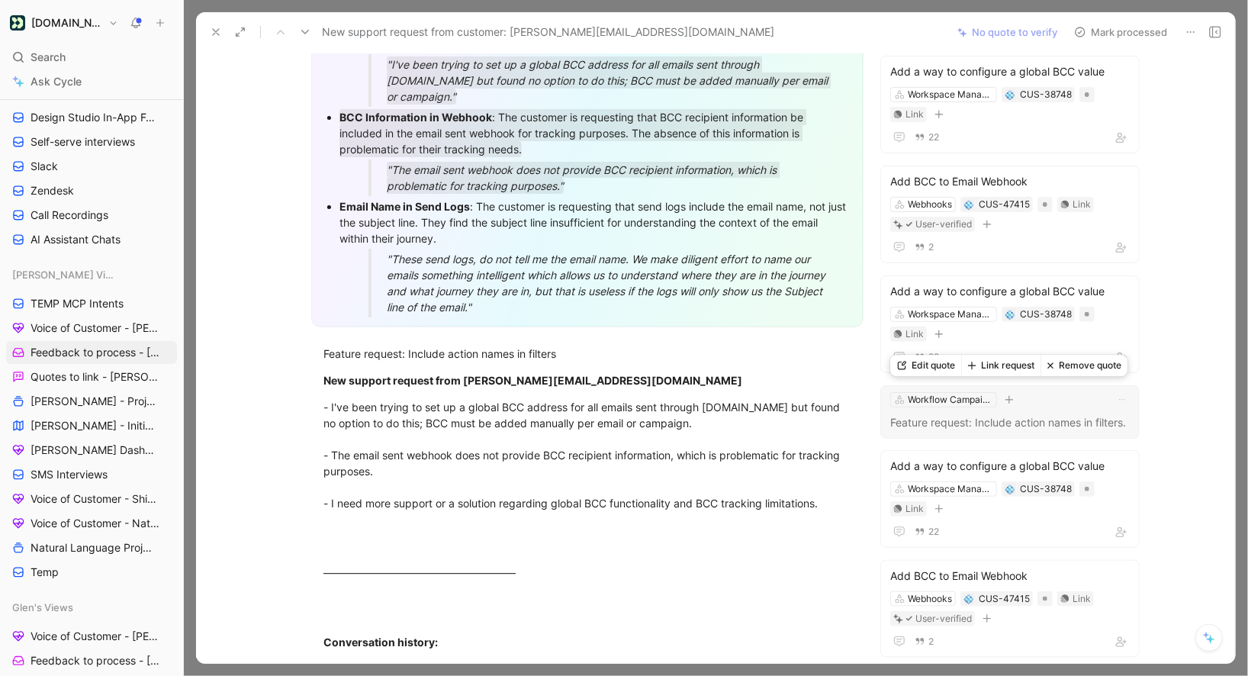
click at [1000, 374] on button "Link request" at bounding box center [1000, 365] width 79 height 21
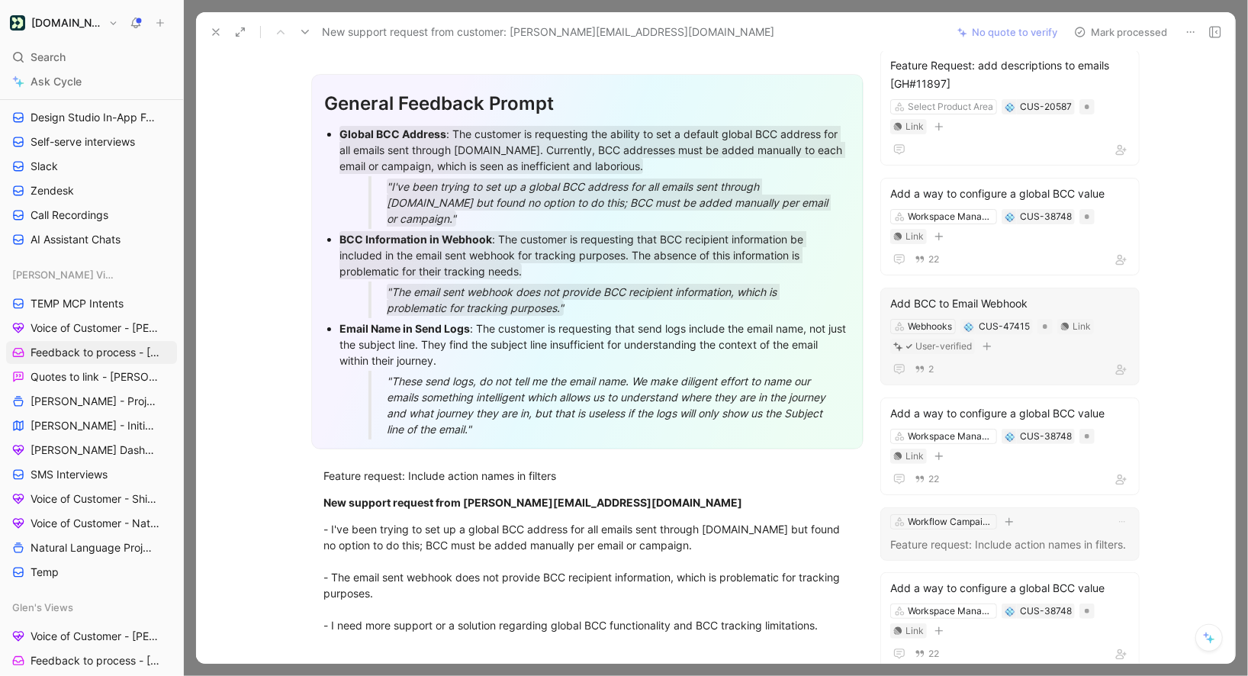
scroll to position [0, 0]
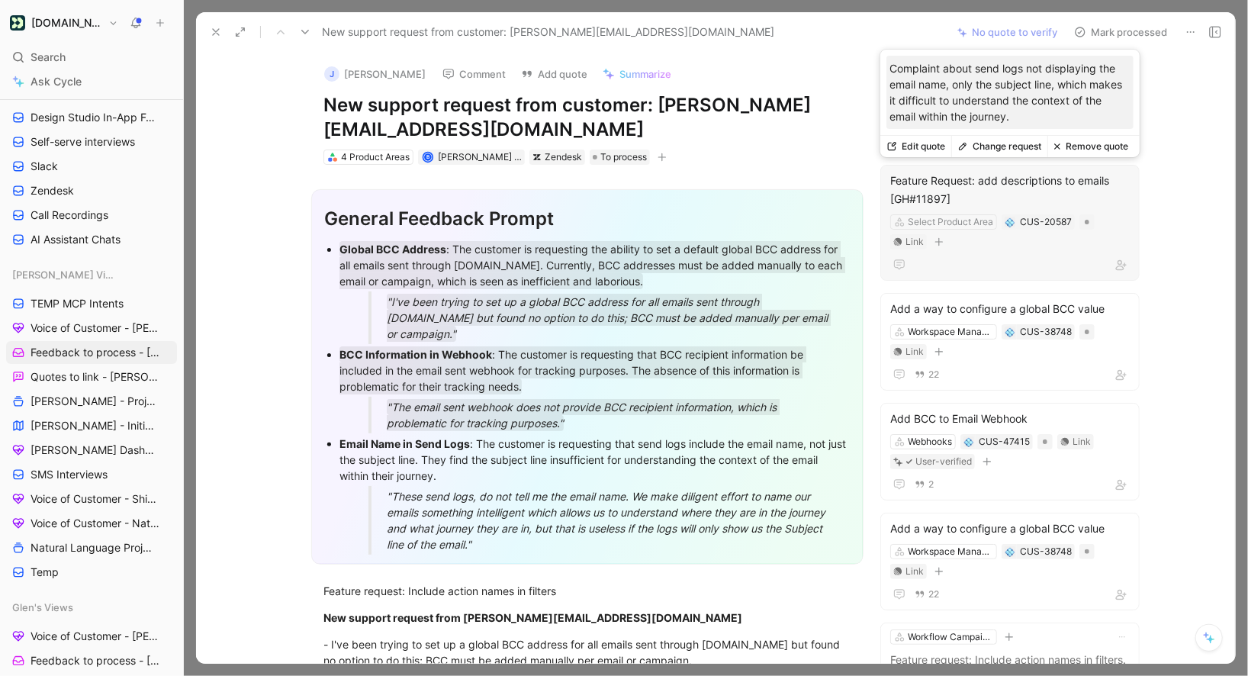
click at [1090, 150] on button "Remove quote" at bounding box center [1090, 146] width 87 height 21
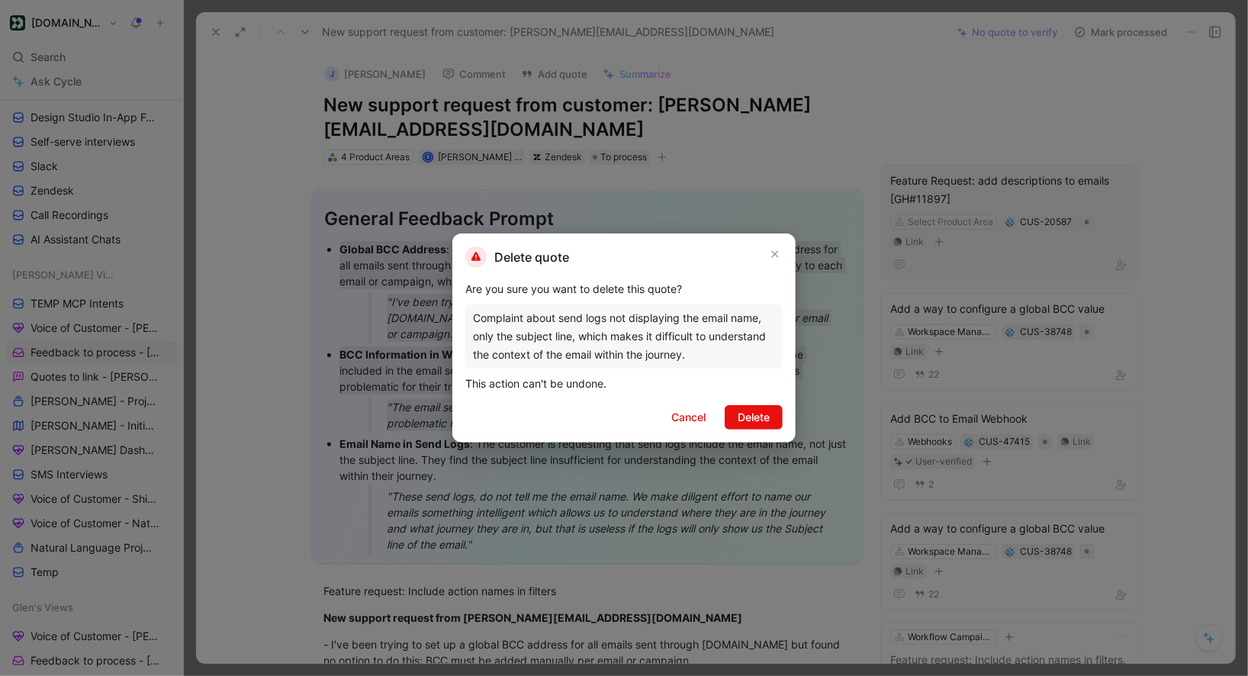
click at [1090, 150] on div at bounding box center [624, 338] width 1248 height 676
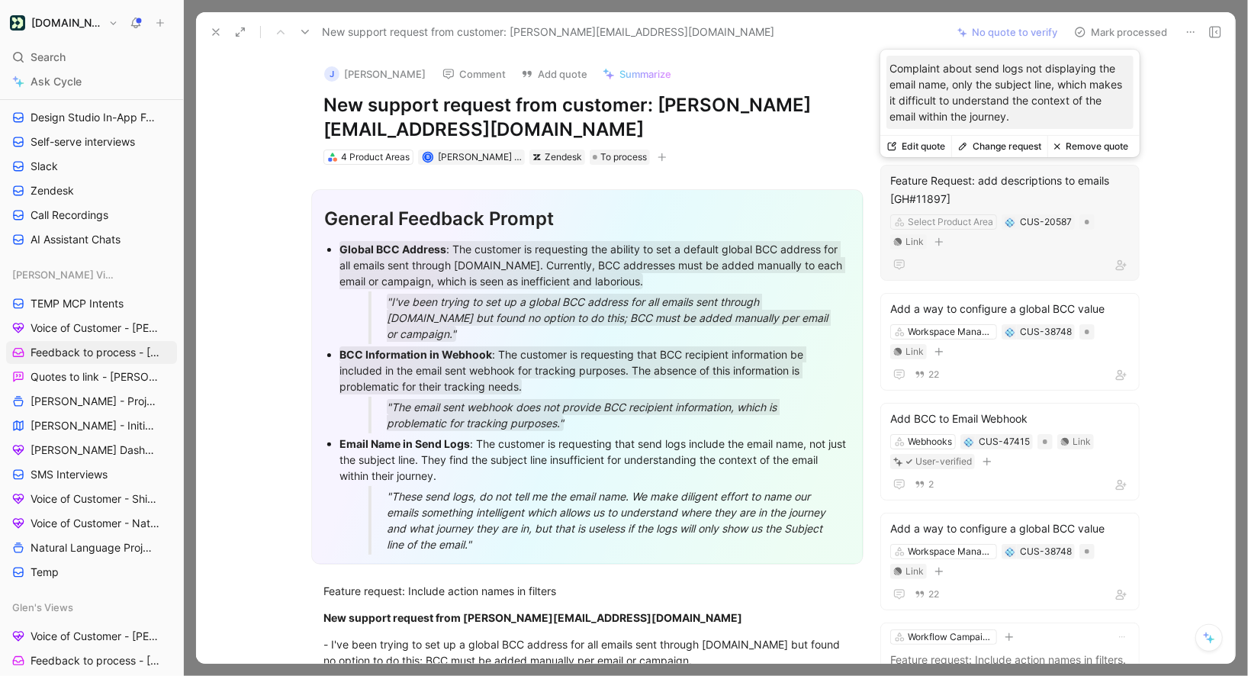
click at [1012, 148] on button "Change request" at bounding box center [999, 146] width 96 height 21
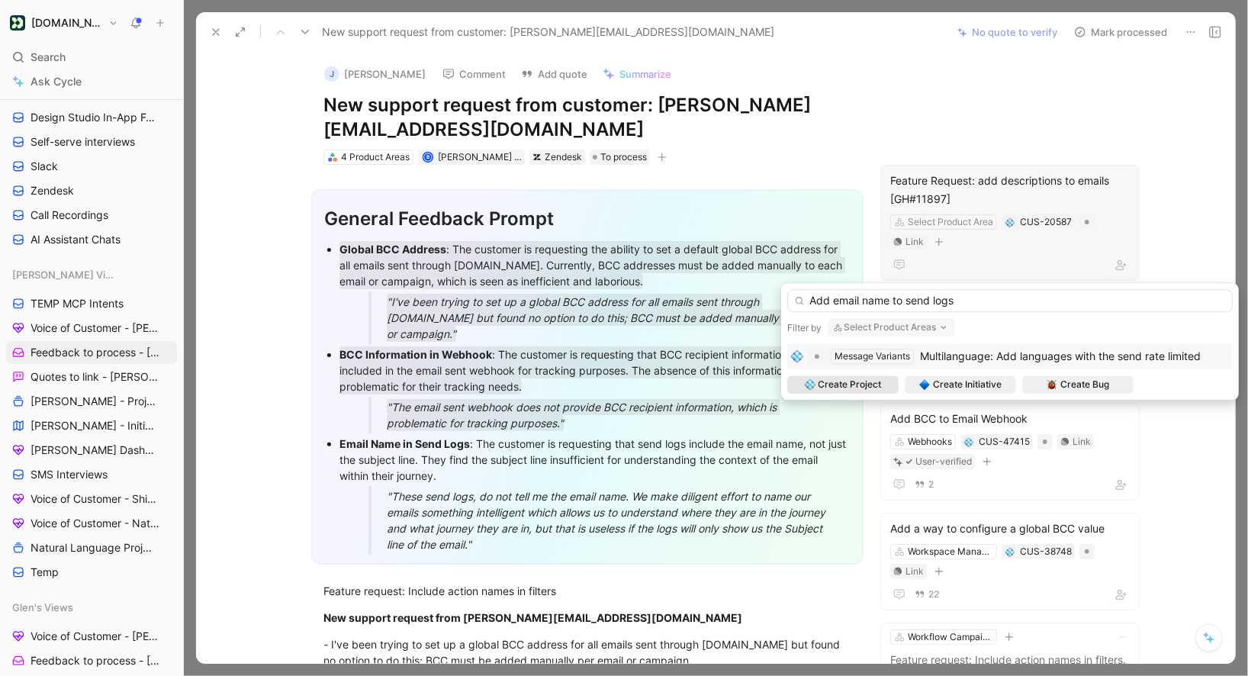
type input "Add email name to send logs"
click at [848, 384] on span "Create Project" at bounding box center [850, 384] width 63 height 15
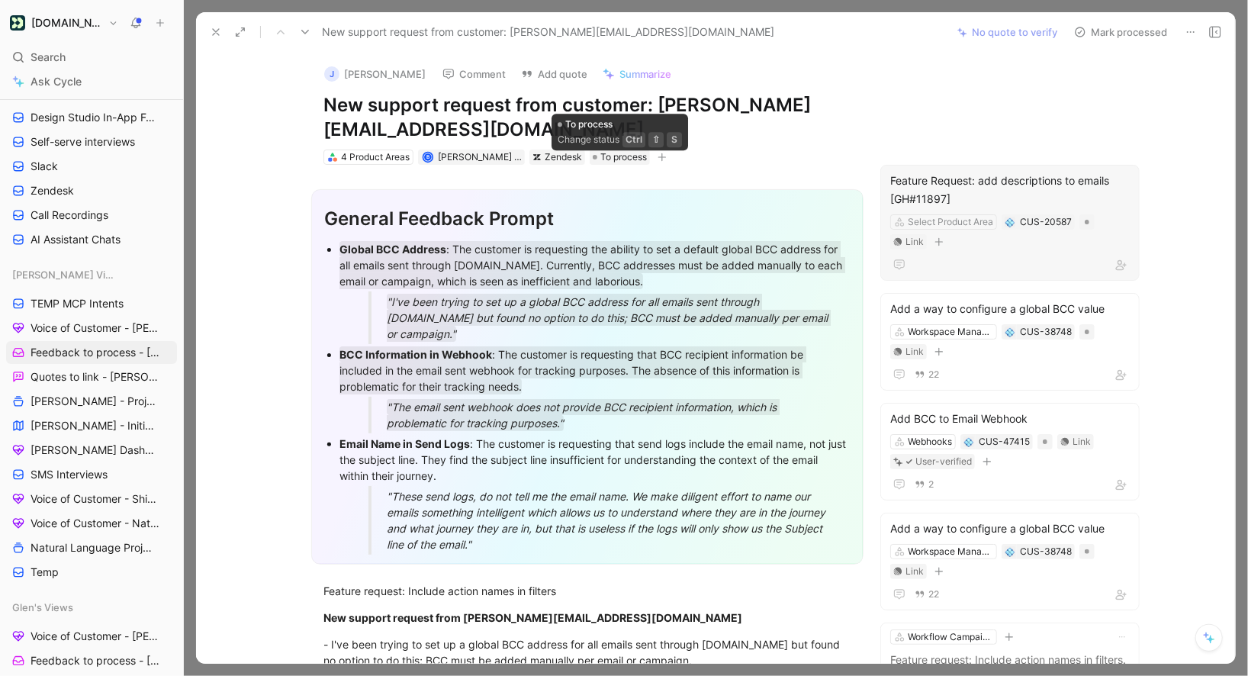
click at [659, 162] on button "button" at bounding box center [662, 157] width 15 height 15
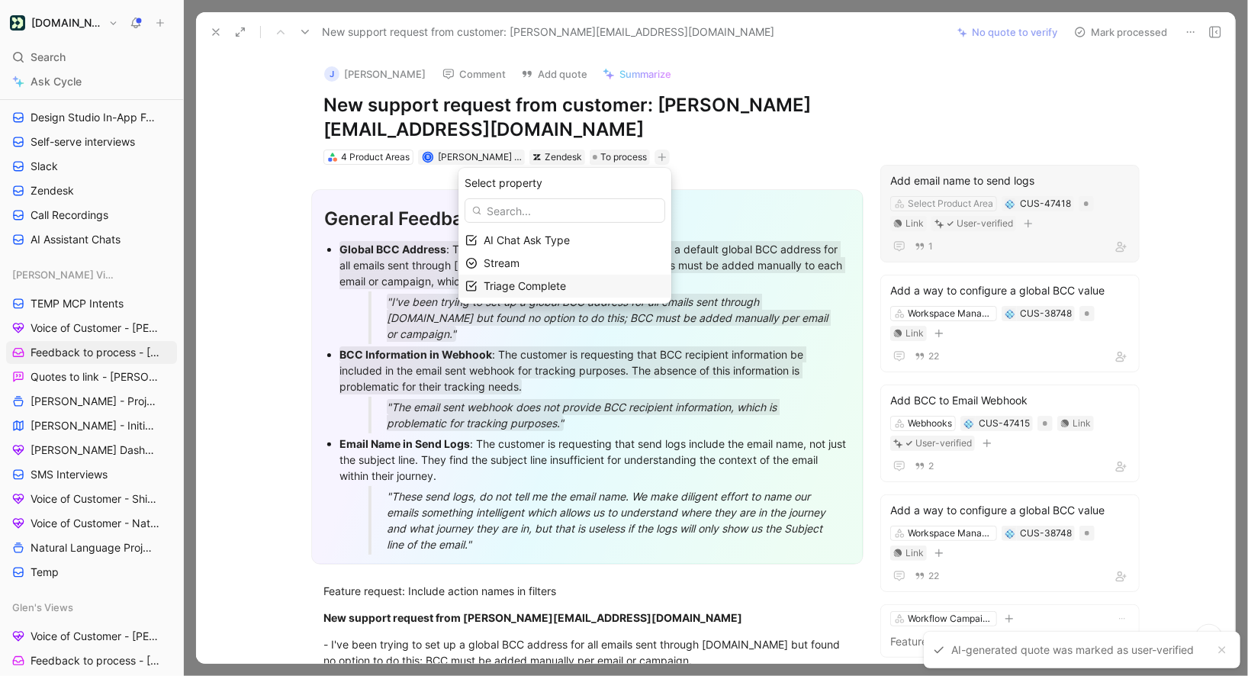
click at [510, 281] on span "Triage Complete" at bounding box center [525, 285] width 82 height 13
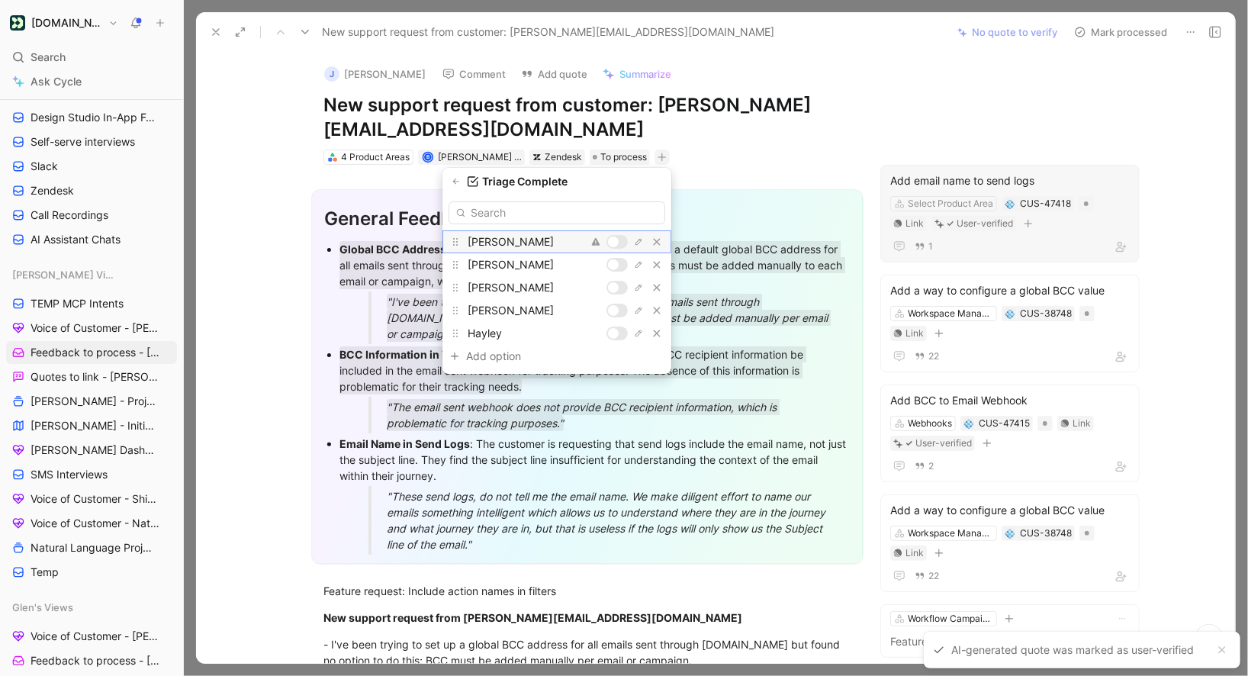
click at [613, 246] on div at bounding box center [613, 241] width 11 height 11
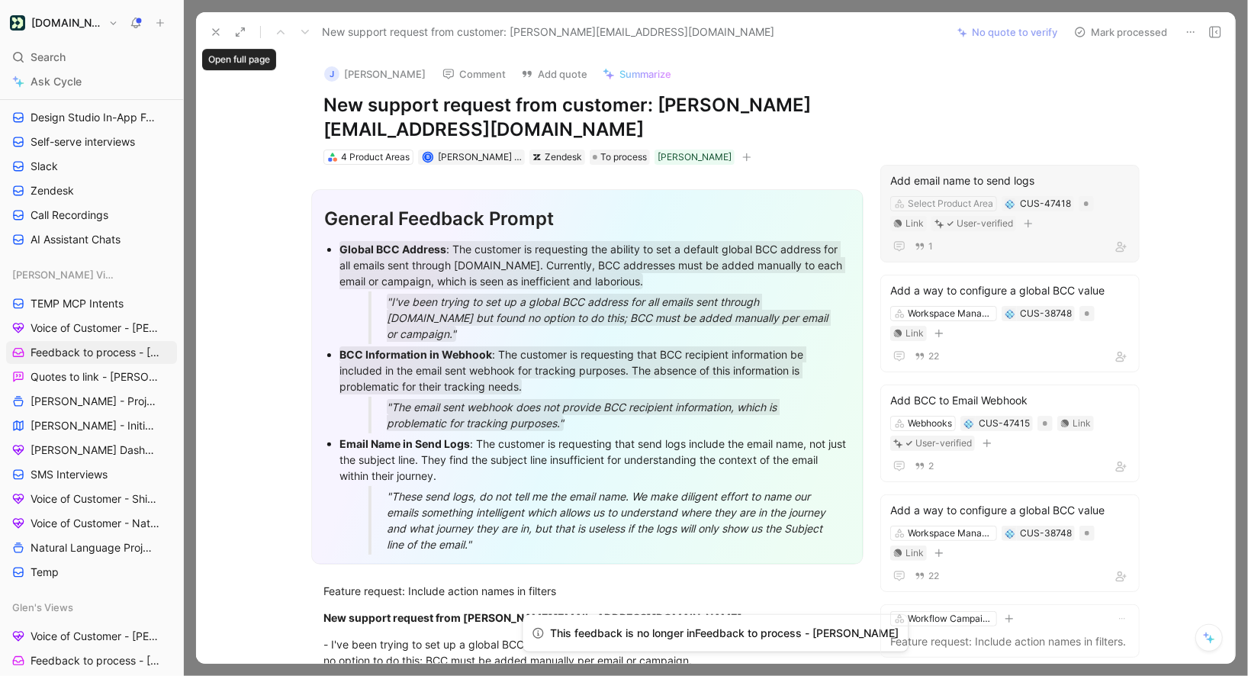
click at [218, 35] on use at bounding box center [216, 32] width 6 height 6
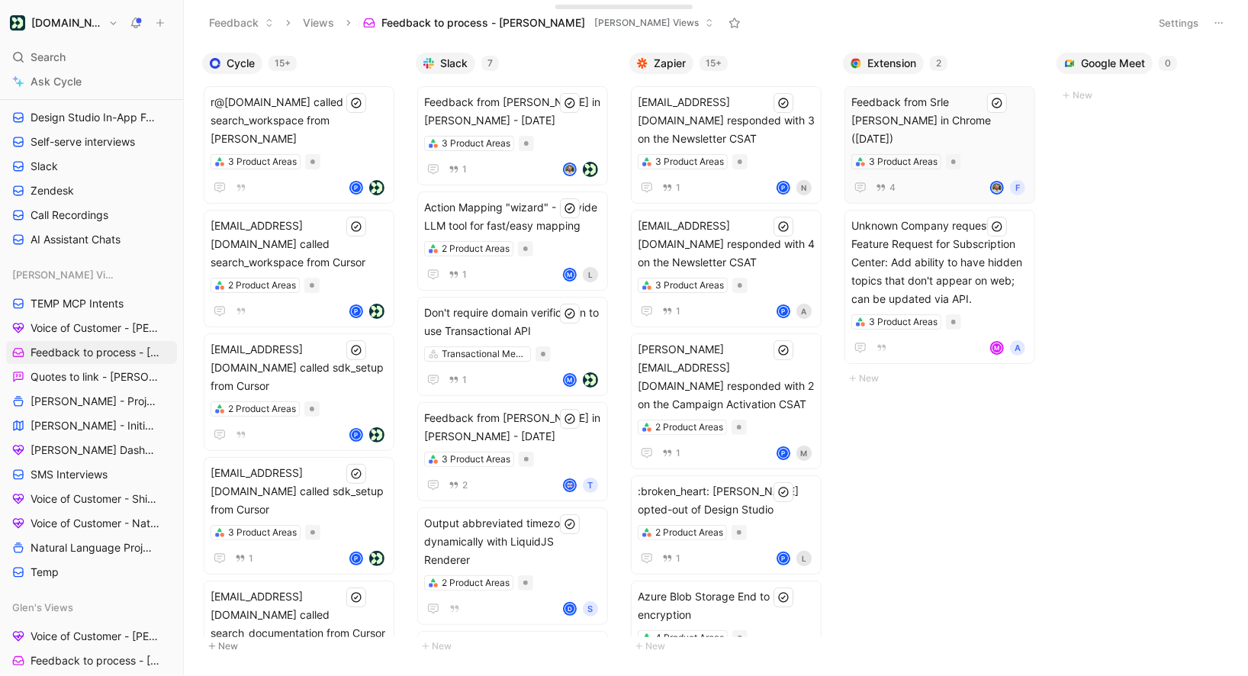
scroll to position [0, 882]
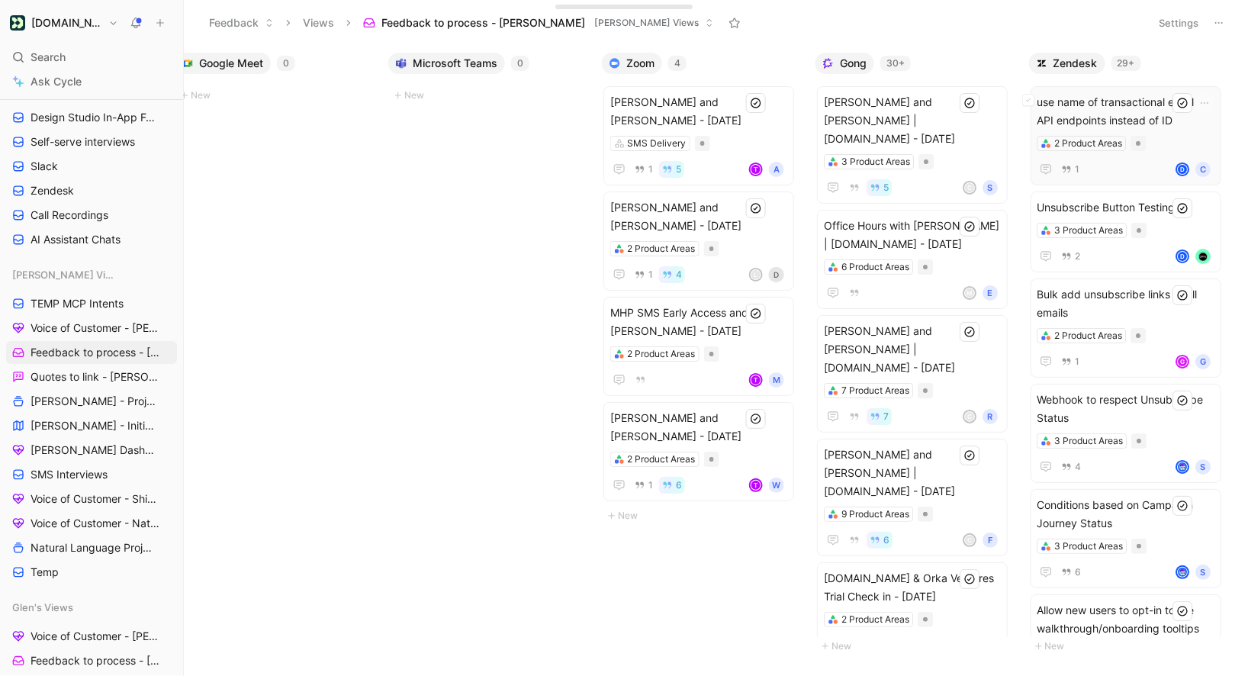
click at [1122, 121] on span "use name of transactional email in API endpoints instead of ID" at bounding box center [1125, 111] width 177 height 37
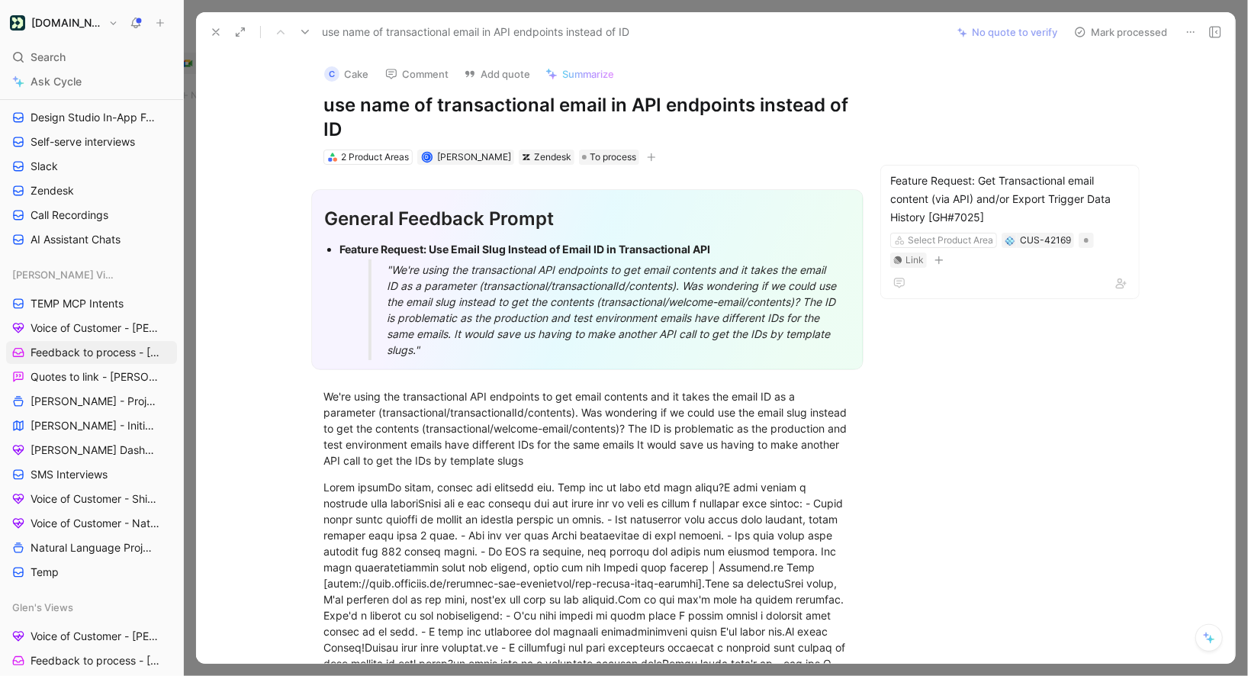
click at [486, 349] on div ""We're using the transactional API endpoints to get email contents and it takes…" at bounding box center [613, 310] width 453 height 96
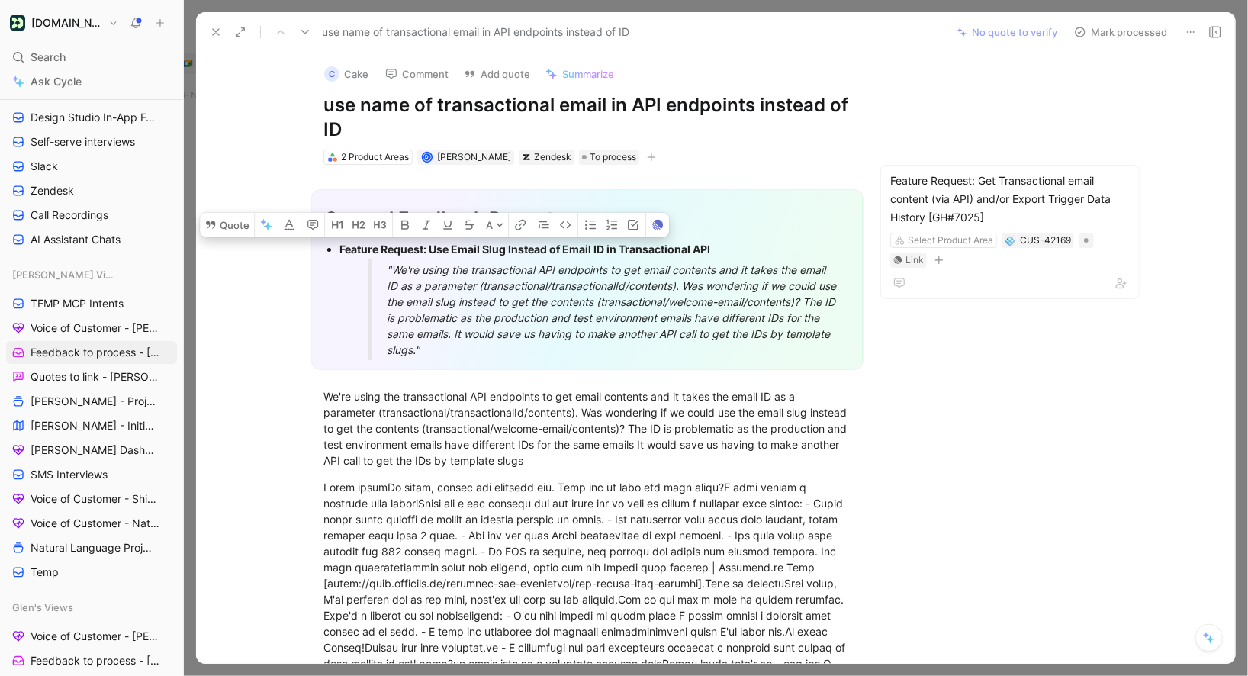
drag, startPoint x: 486, startPoint y: 349, endPoint x: 338, endPoint y: 252, distance: 176.9
click at [338, 252] on ul "Feature Request: Use Email Slug Instead of Email ID in Transactional API "We're…" at bounding box center [587, 299] width 526 height 121
click at [224, 233] on button "Quote" at bounding box center [227, 225] width 54 height 24
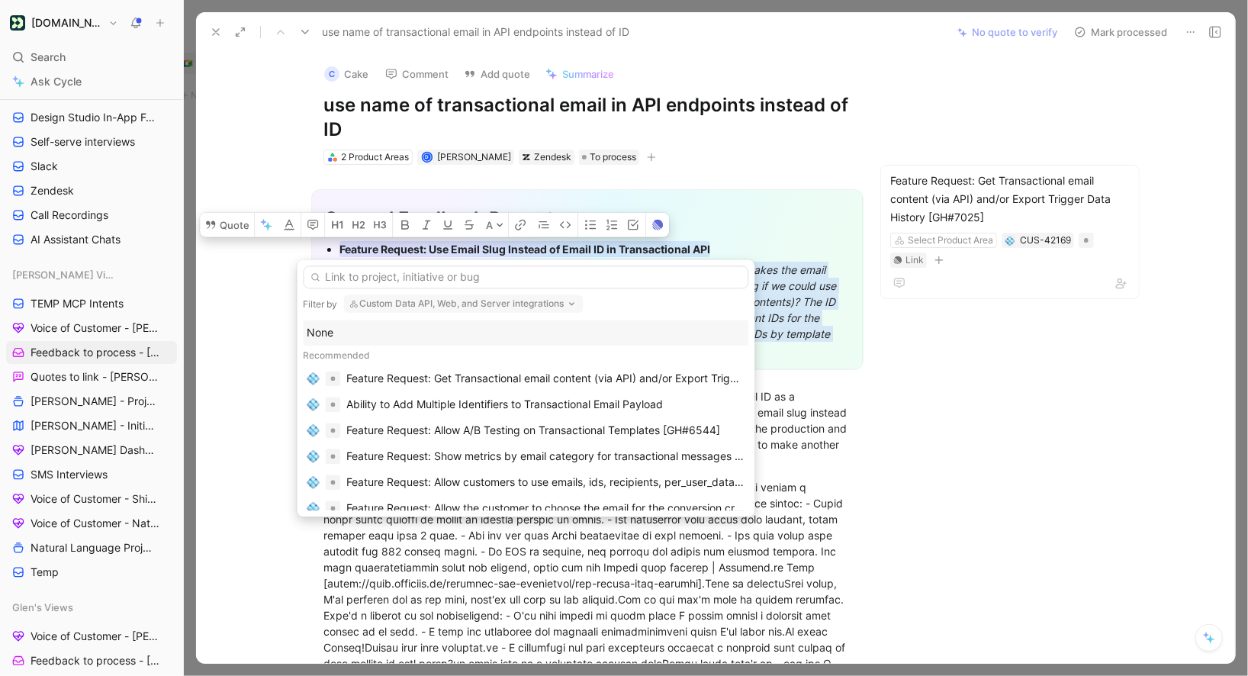
click at [476, 281] on input "text" at bounding box center [527, 276] width 446 height 23
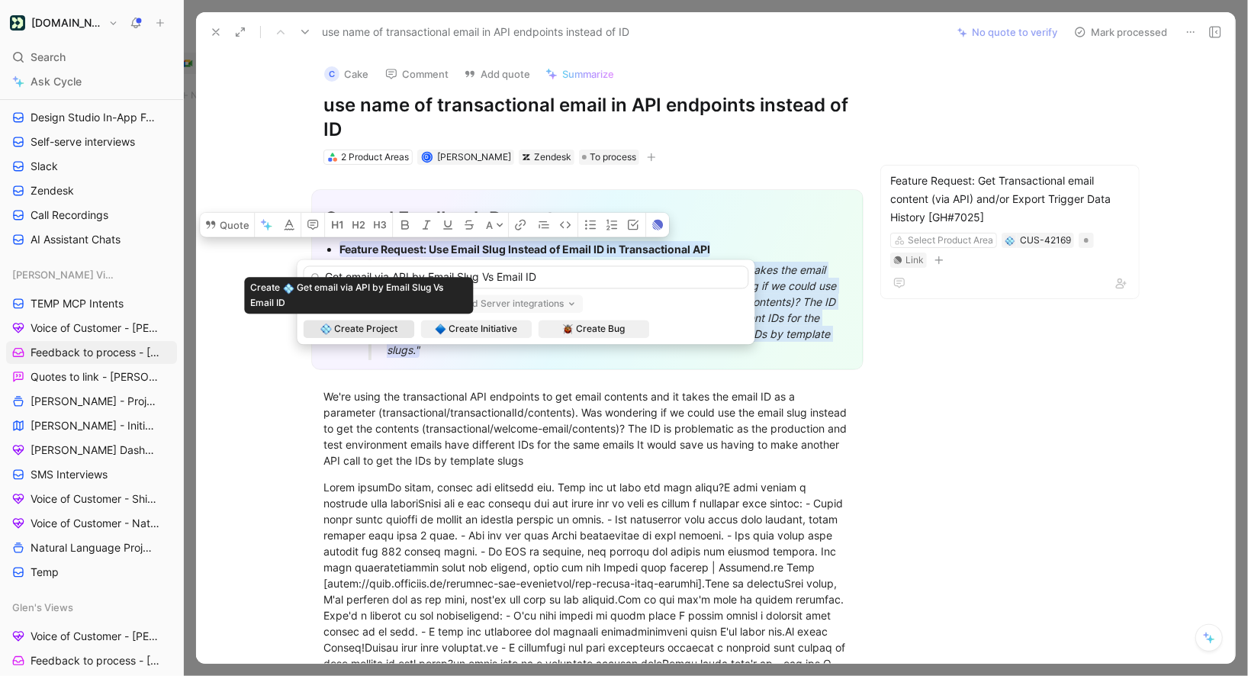
type input "Get email via API by Email Slug Vs Email ID"
click at [373, 330] on span "Create Project" at bounding box center [365, 328] width 63 height 15
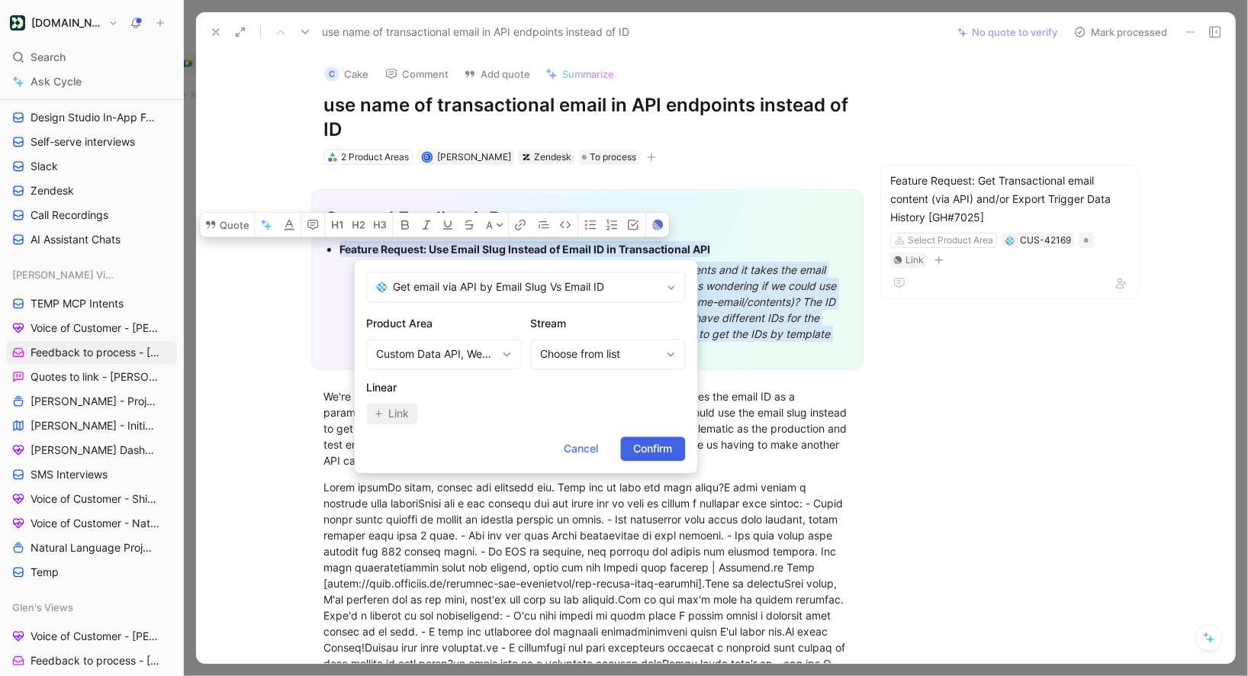
click at [661, 447] on span "Confirm" at bounding box center [653, 448] width 39 height 18
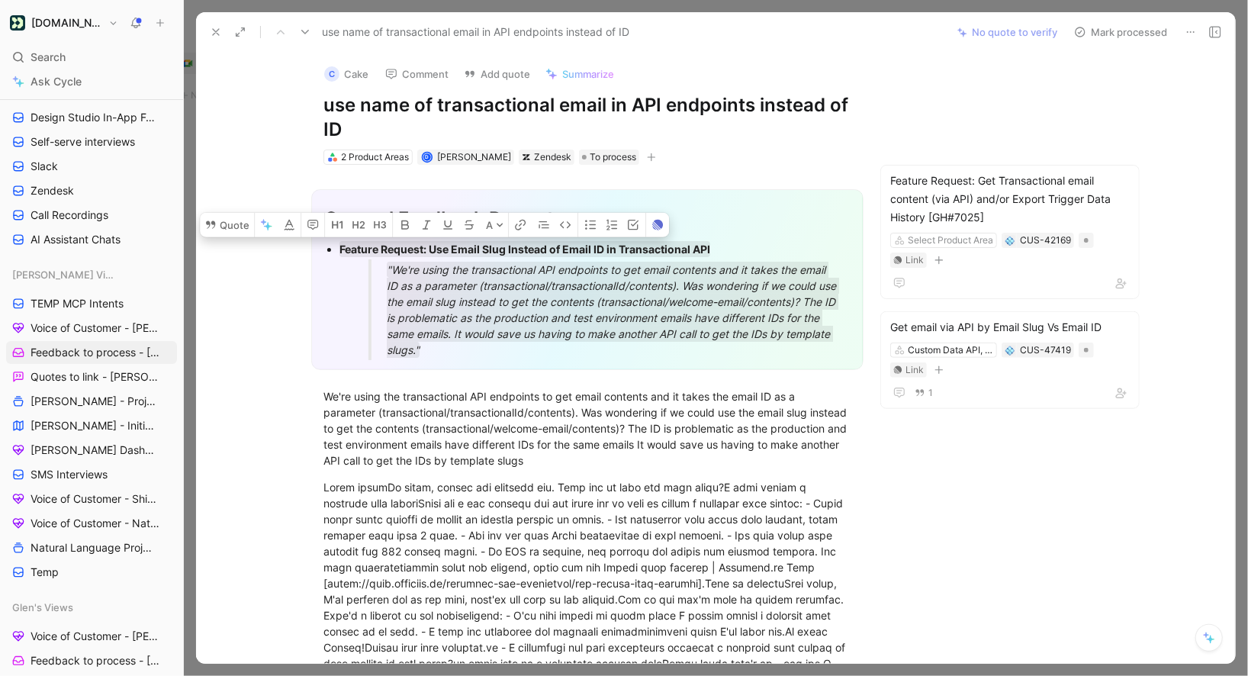
click at [1097, 33] on button "Mark processed" at bounding box center [1120, 31] width 107 height 21
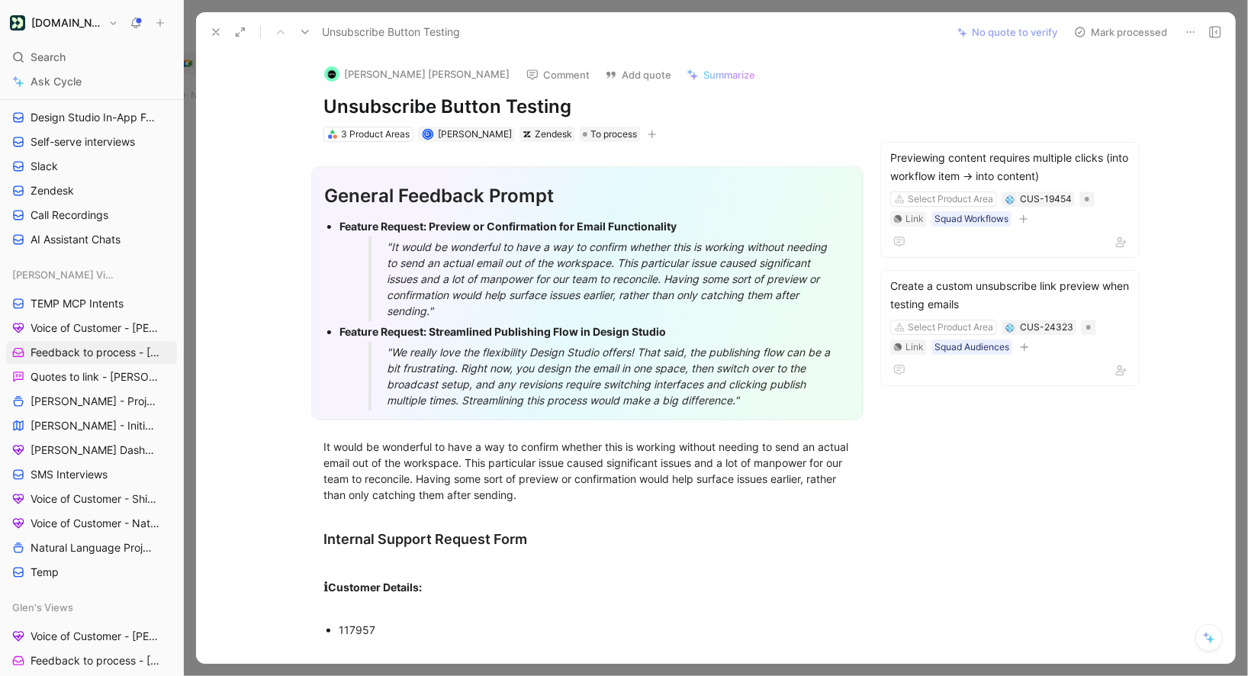
click at [772, 402] on div ""We really love the flexibility Design Studio offers! That said, the publishing…" at bounding box center [613, 376] width 453 height 64
click at [349, 140] on div "3 Product Areas" at bounding box center [375, 134] width 69 height 15
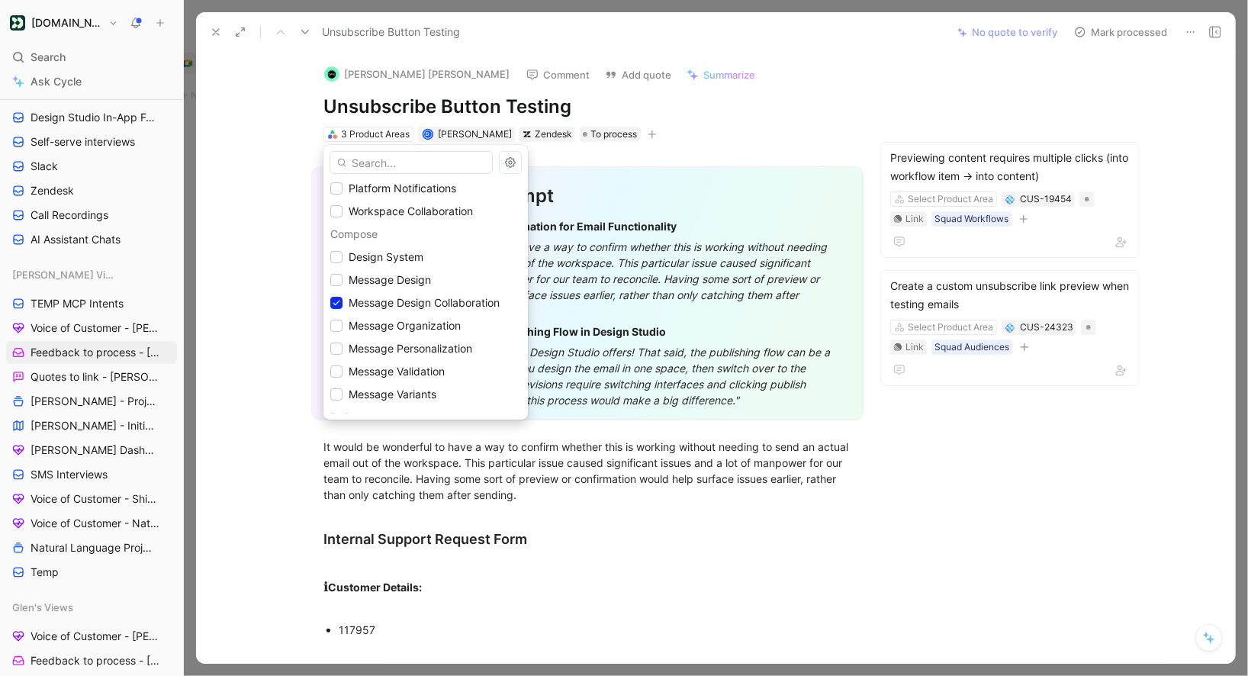
scroll to position [334, 0]
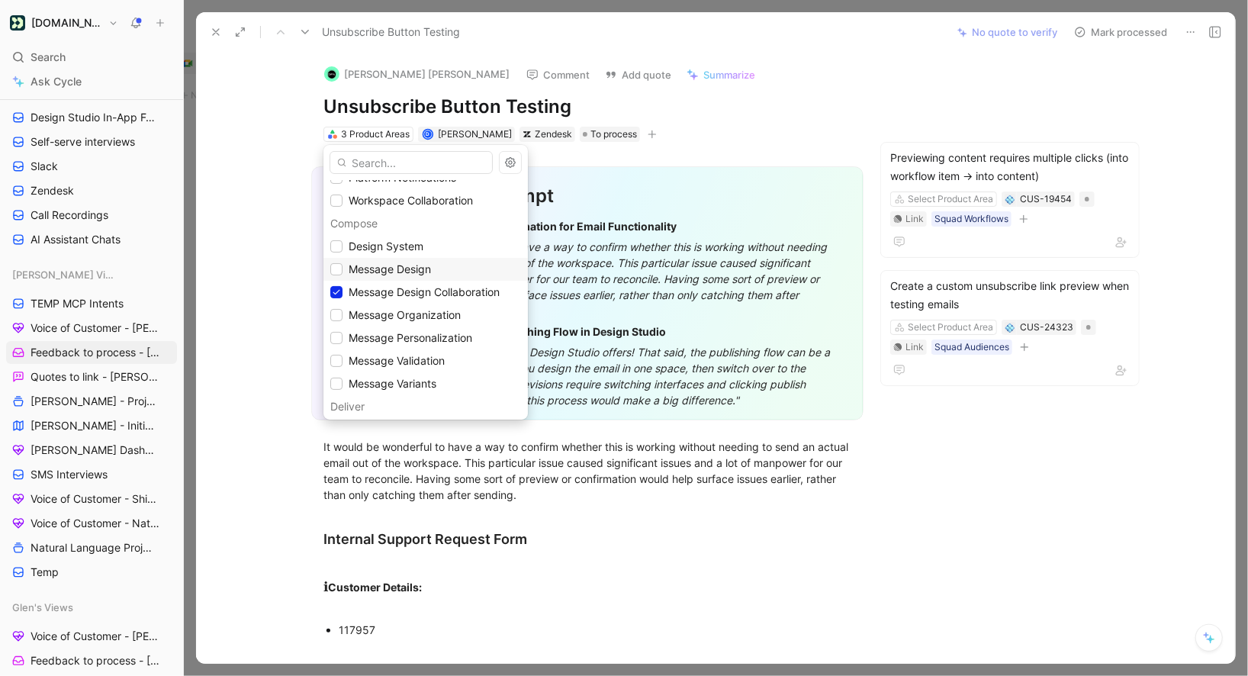
click at [343, 265] on div "Message Design" at bounding box center [425, 269] width 191 height 18
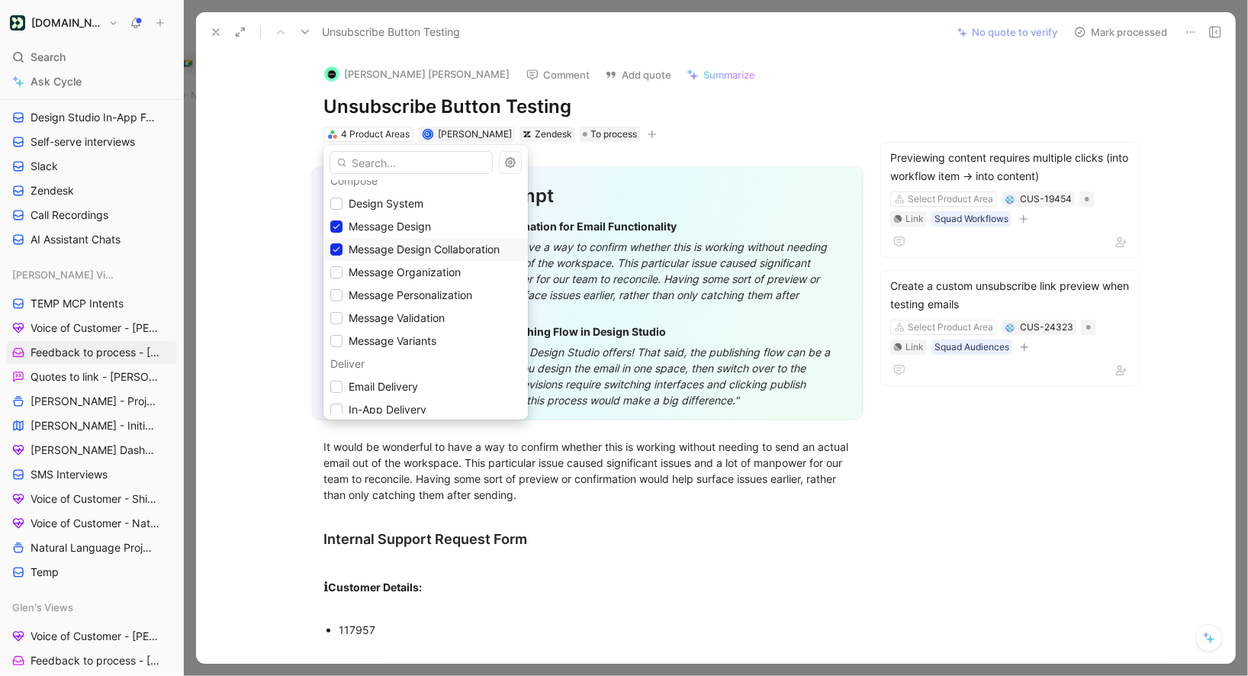
click at [391, 253] on span "Message Design Collaboration" at bounding box center [424, 249] width 151 height 13
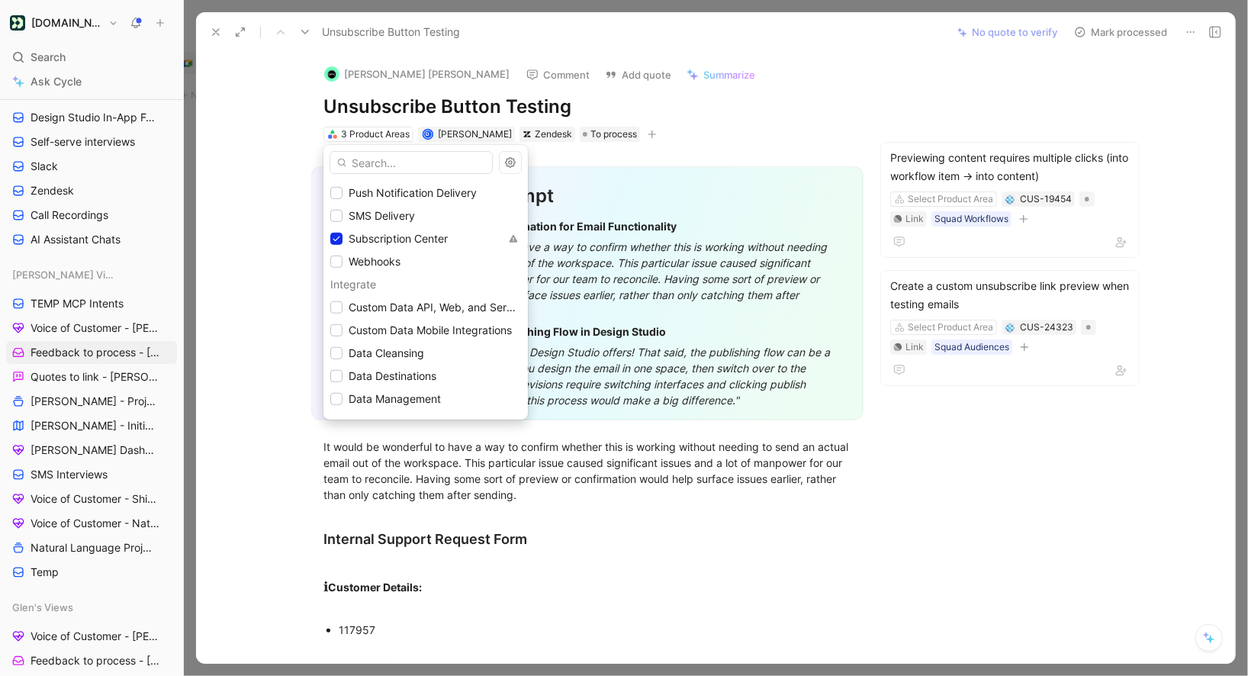
scroll to position [654, 0]
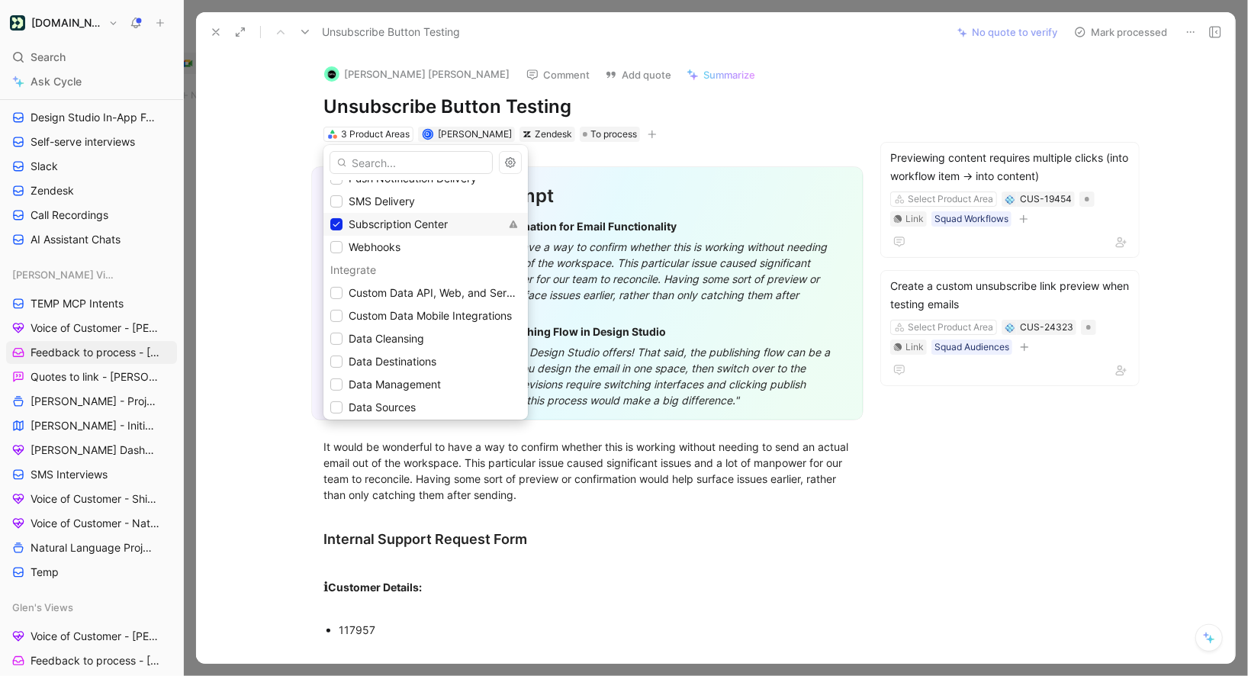
click at [386, 233] on div "Subscription Center" at bounding box center [425, 224] width 204 height 23
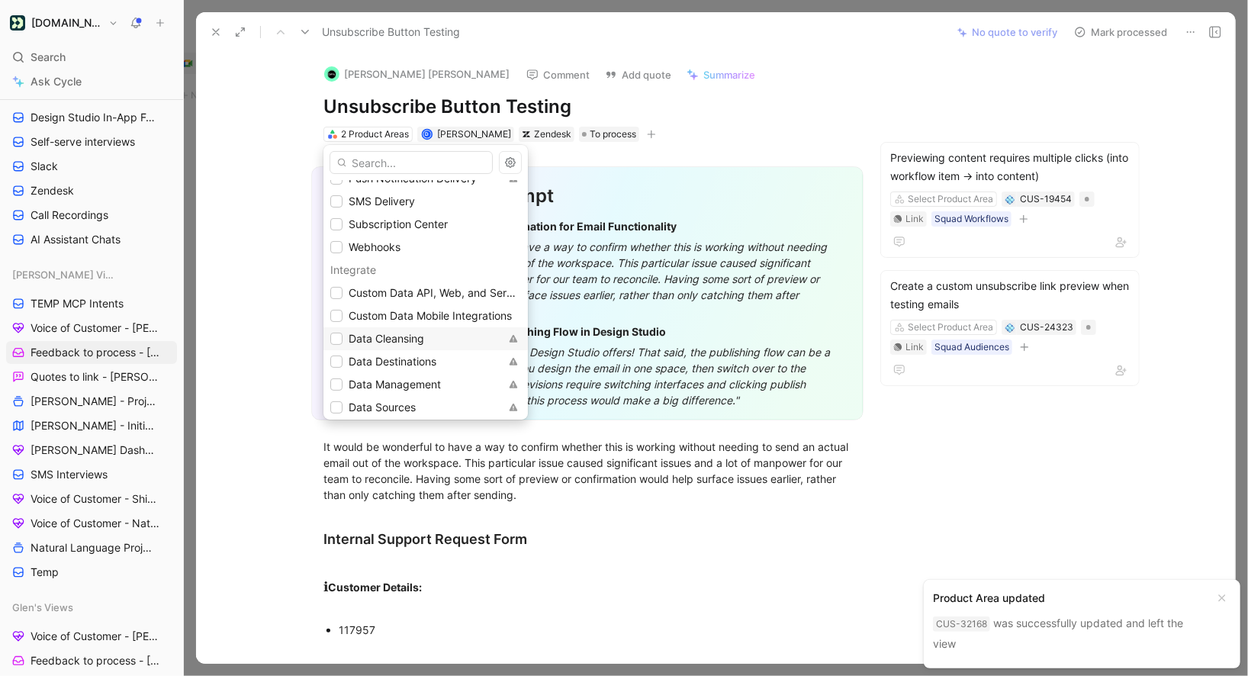
scroll to position [865, 0]
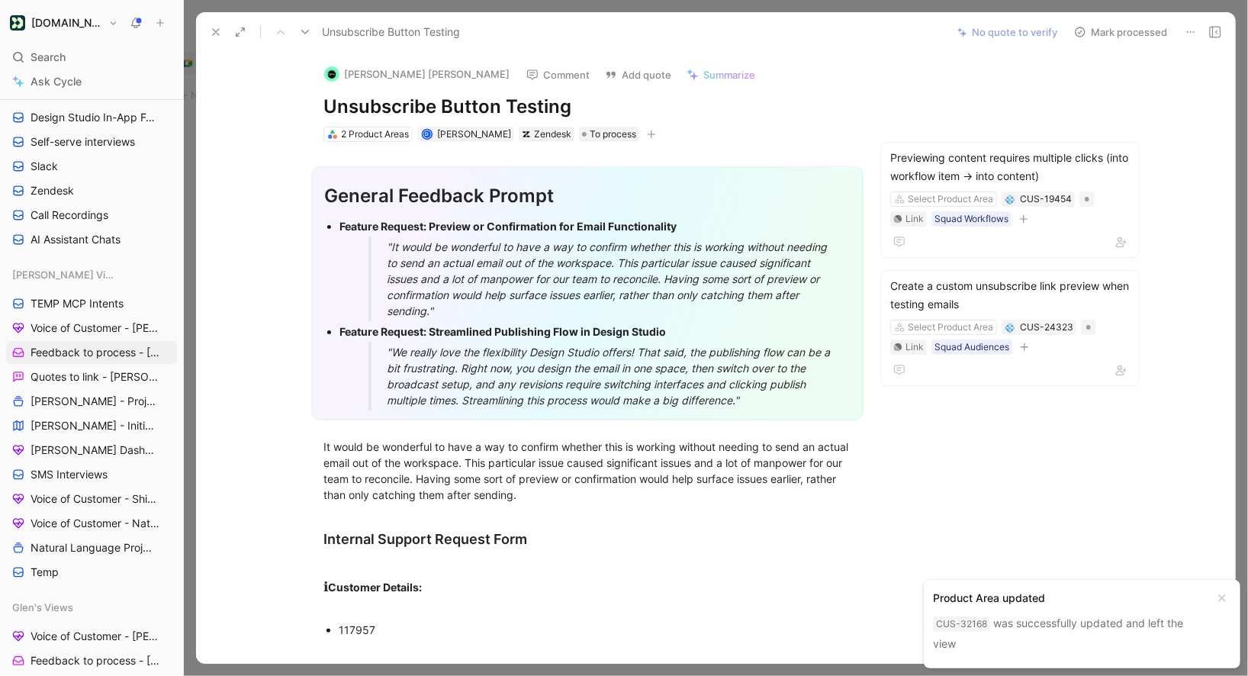
click at [303, 28] on icon at bounding box center [305, 32] width 12 height 12
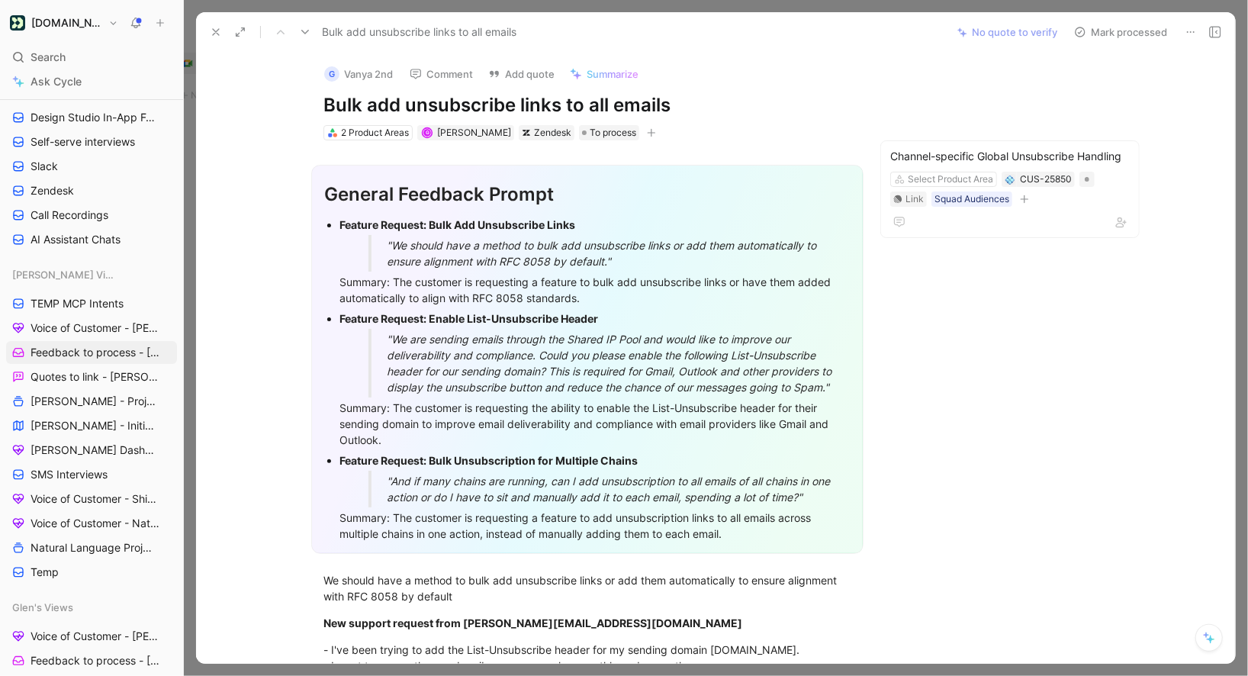
click at [603, 297] on div "Summary: The customer is requesting a feature to bulk add unsubscribe links or …" at bounding box center [594, 290] width 511 height 32
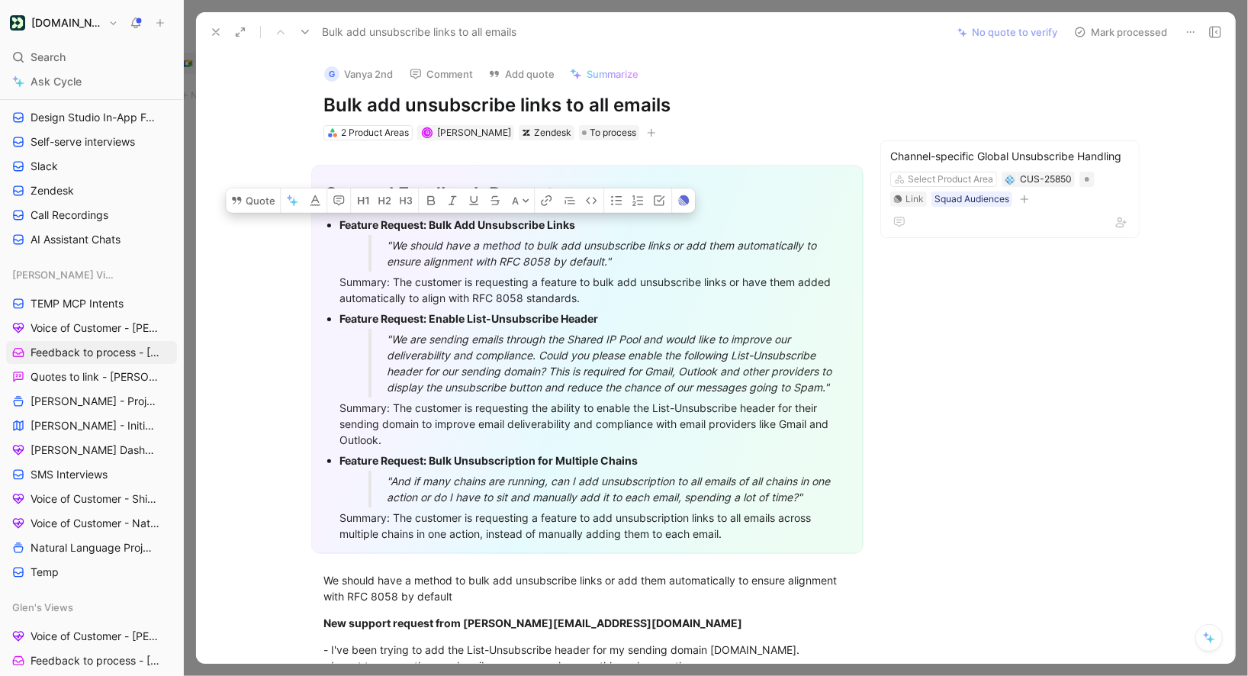
drag, startPoint x: 627, startPoint y: 306, endPoint x: 334, endPoint y: 222, distance: 304.7
click at [334, 222] on ul "Feature Request: Bulk Add Unsubscribe Links "We should have a method to bulk ad…" at bounding box center [587, 379] width 526 height 330
click at [253, 201] on button "Quote" at bounding box center [253, 200] width 54 height 24
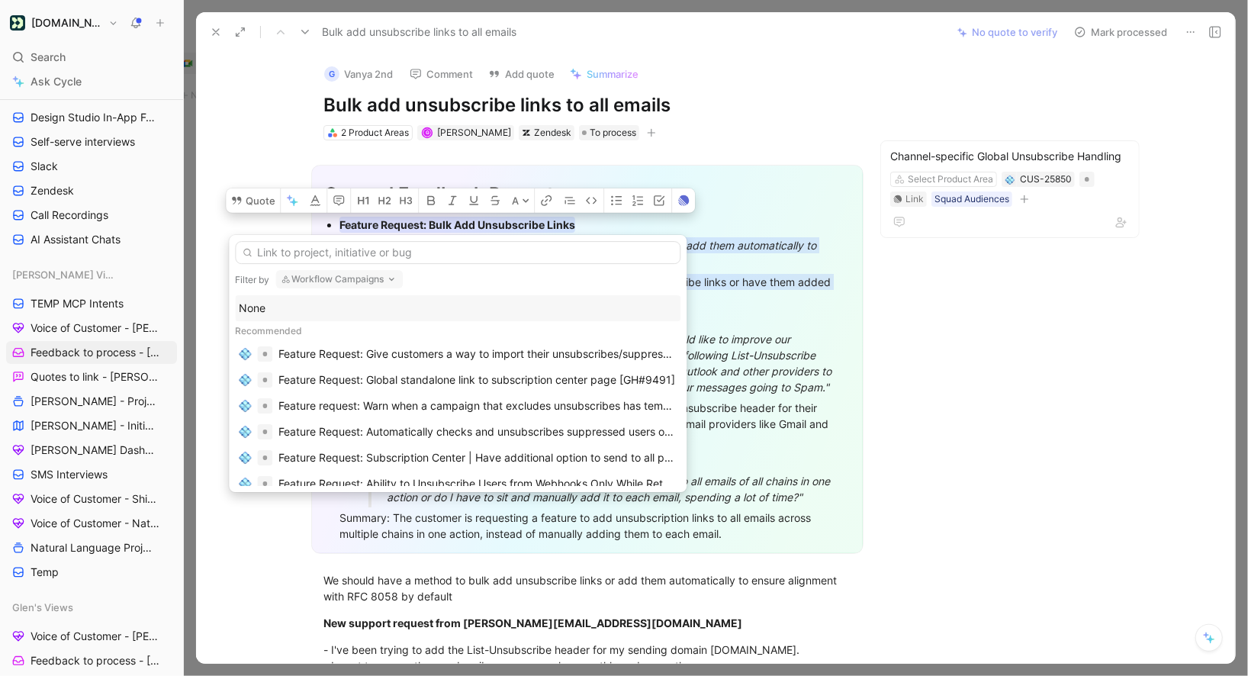
click at [311, 278] on button "Workflow Campaigns" at bounding box center [338, 279] width 127 height 18
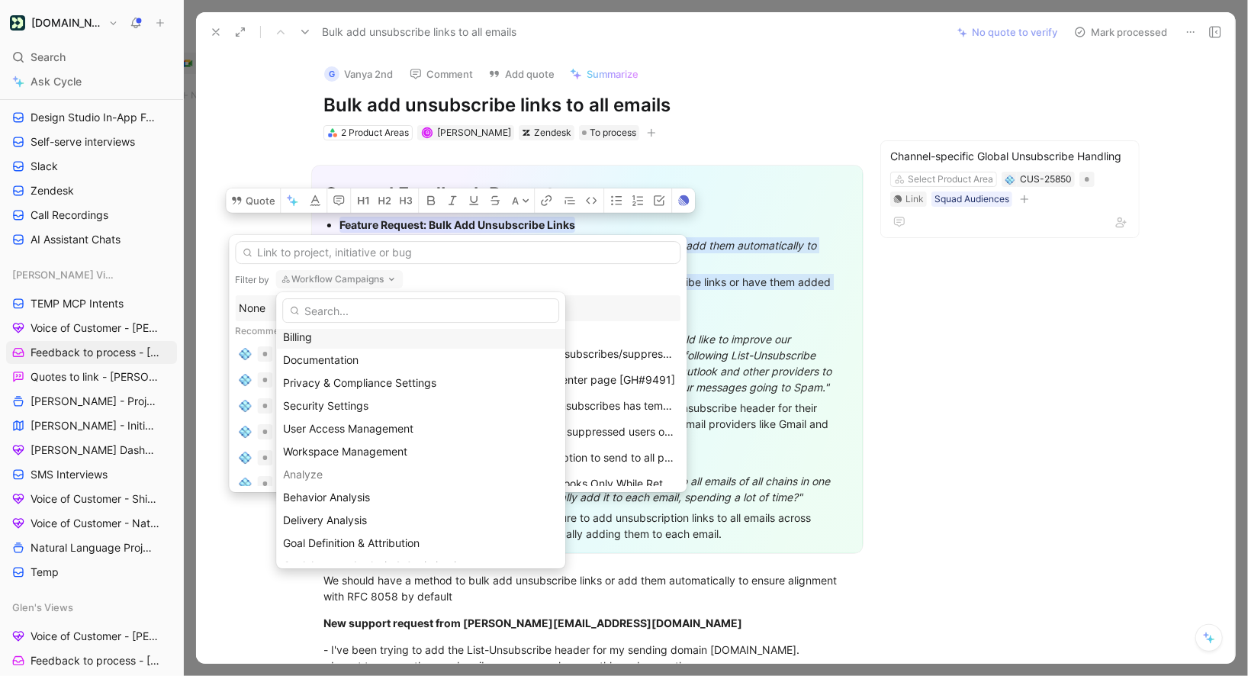
scroll to position [34, 0]
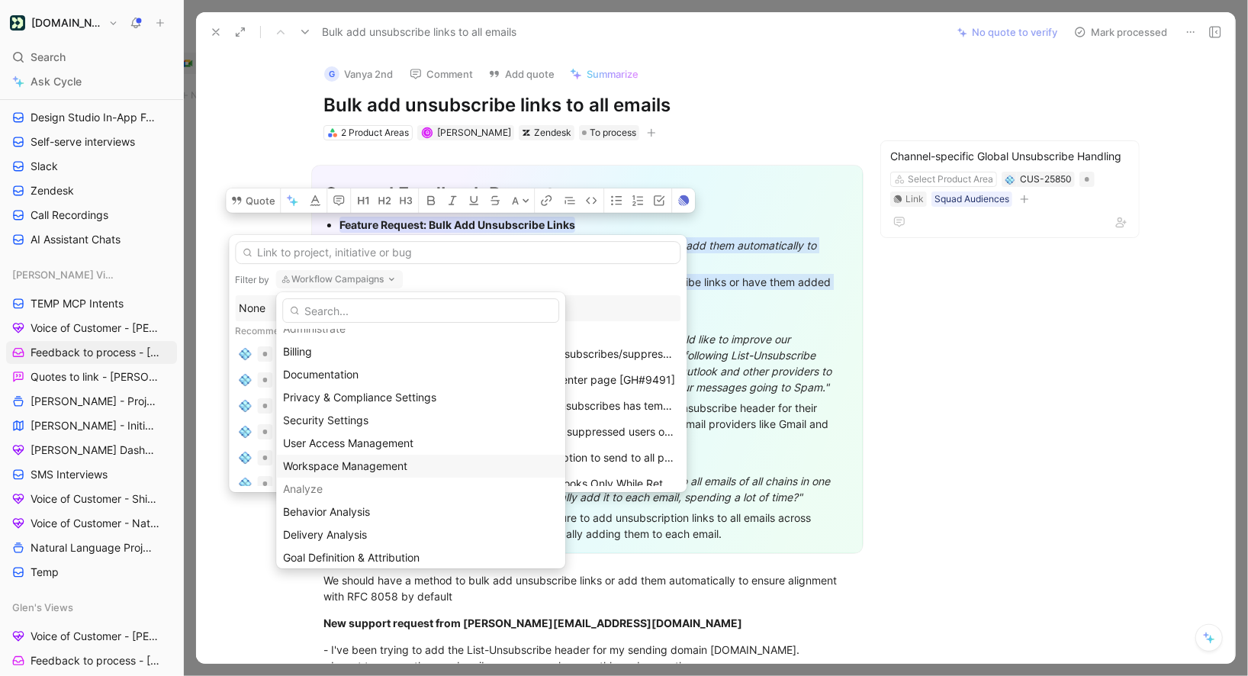
click at [383, 465] on span "Workspace Management" at bounding box center [345, 465] width 124 height 13
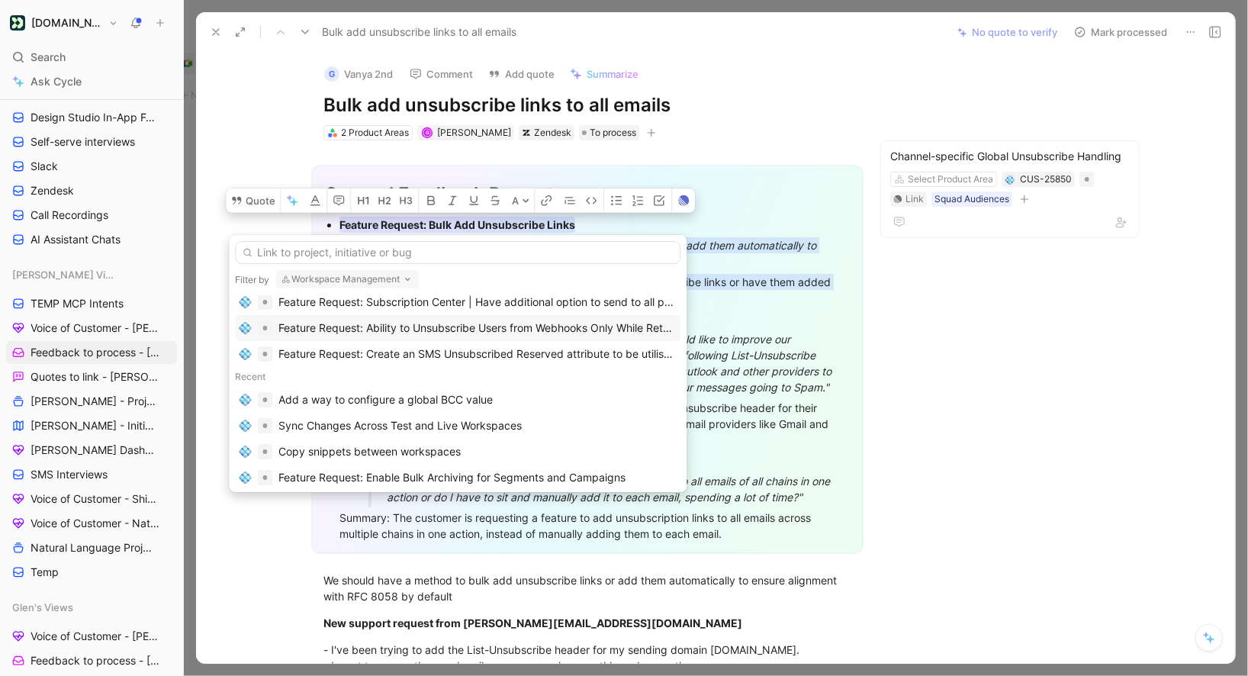
scroll to position [166, 0]
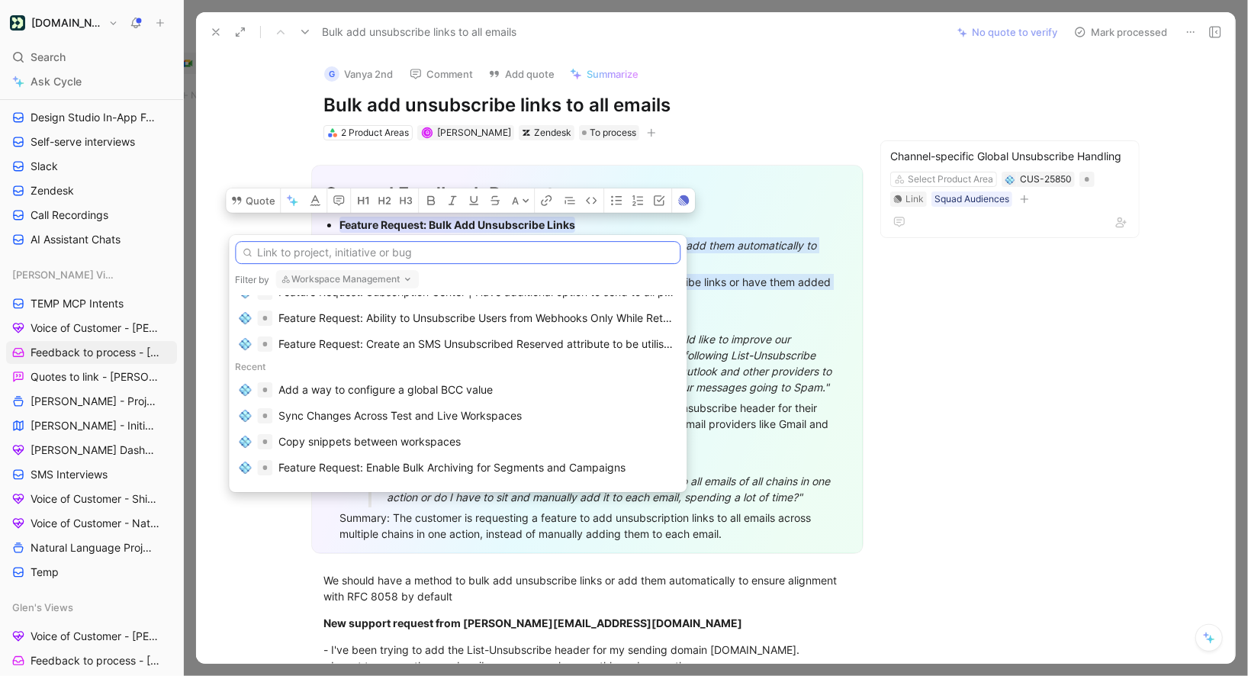
click at [340, 257] on input "text" at bounding box center [458, 252] width 446 height 23
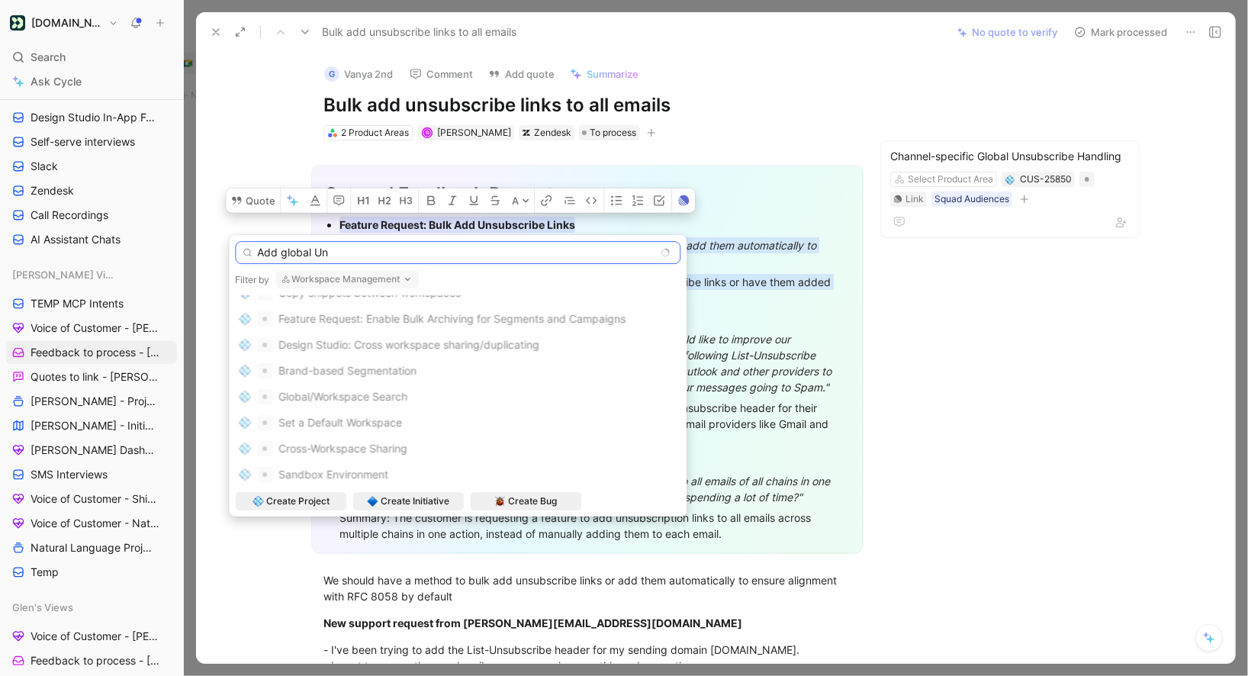
scroll to position [0, 0]
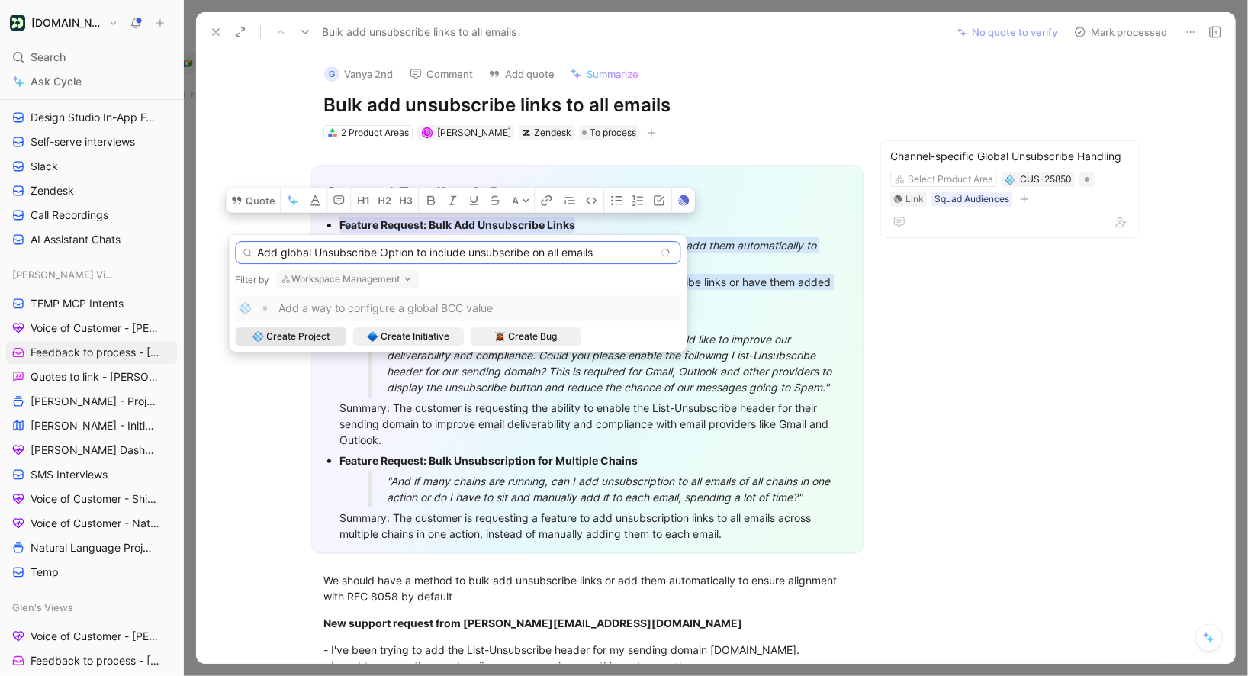
type input "Add global Unsubscribe Option to include unsubscribe on all emails"
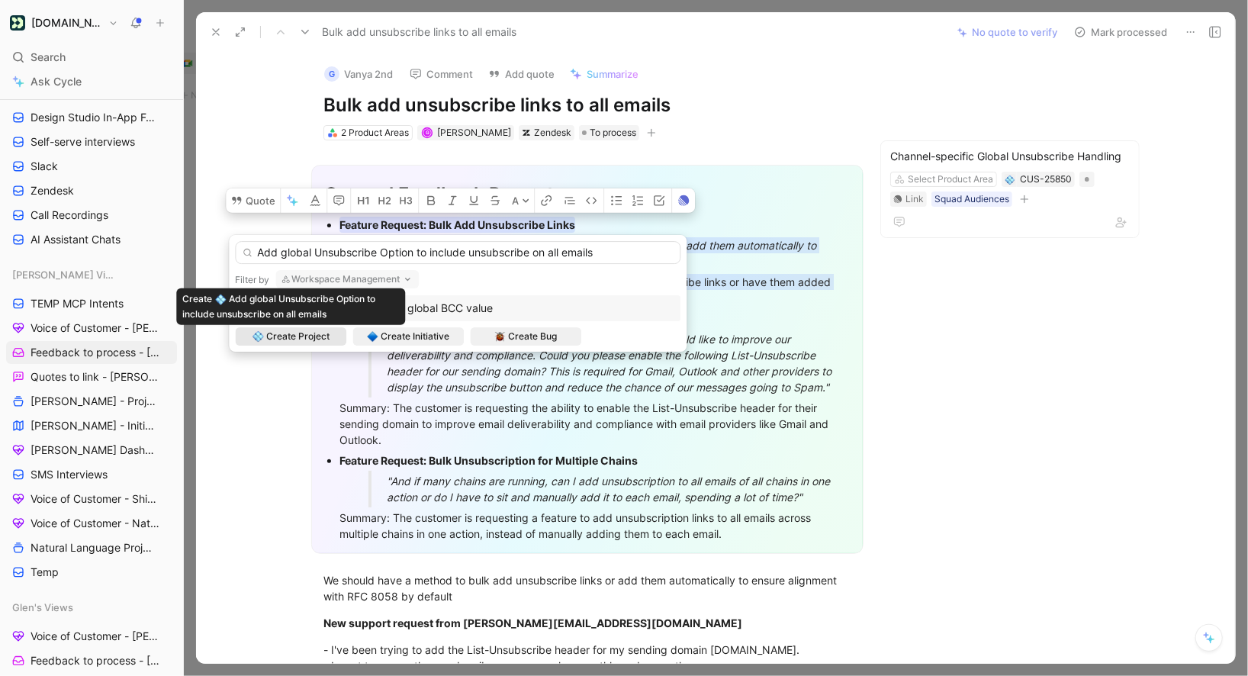
click at [306, 336] on span "Create Project" at bounding box center [297, 336] width 63 height 15
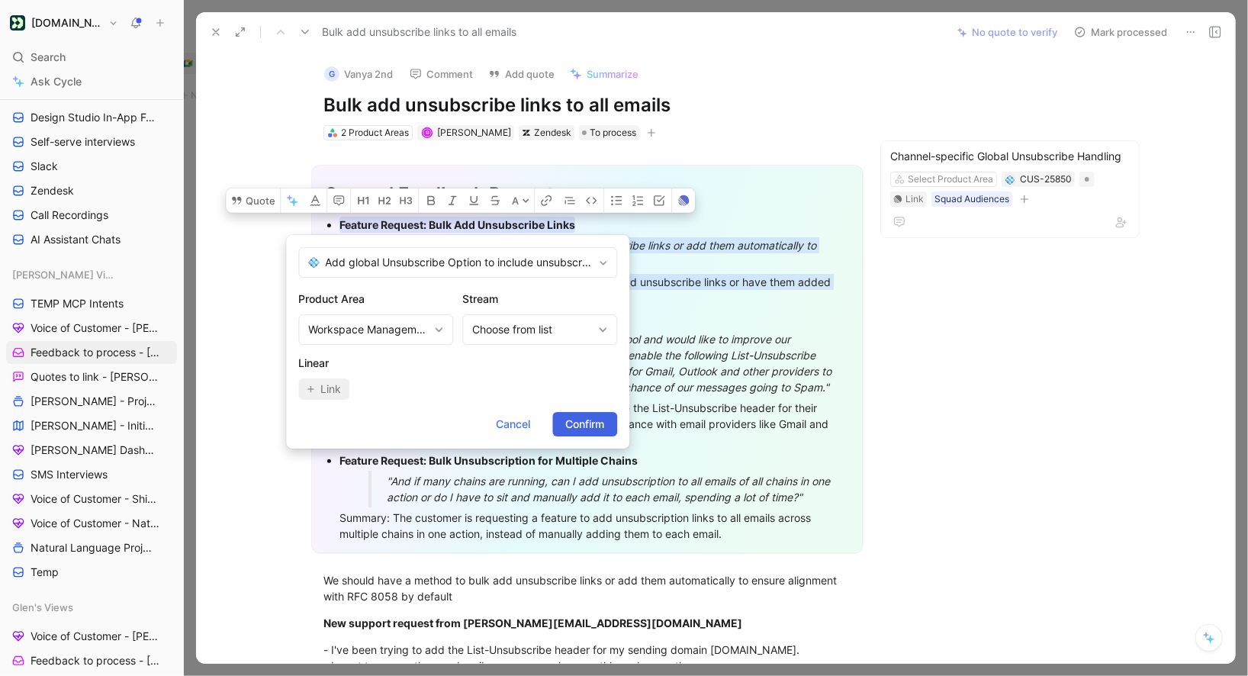
click at [580, 420] on span "Confirm" at bounding box center [584, 424] width 39 height 18
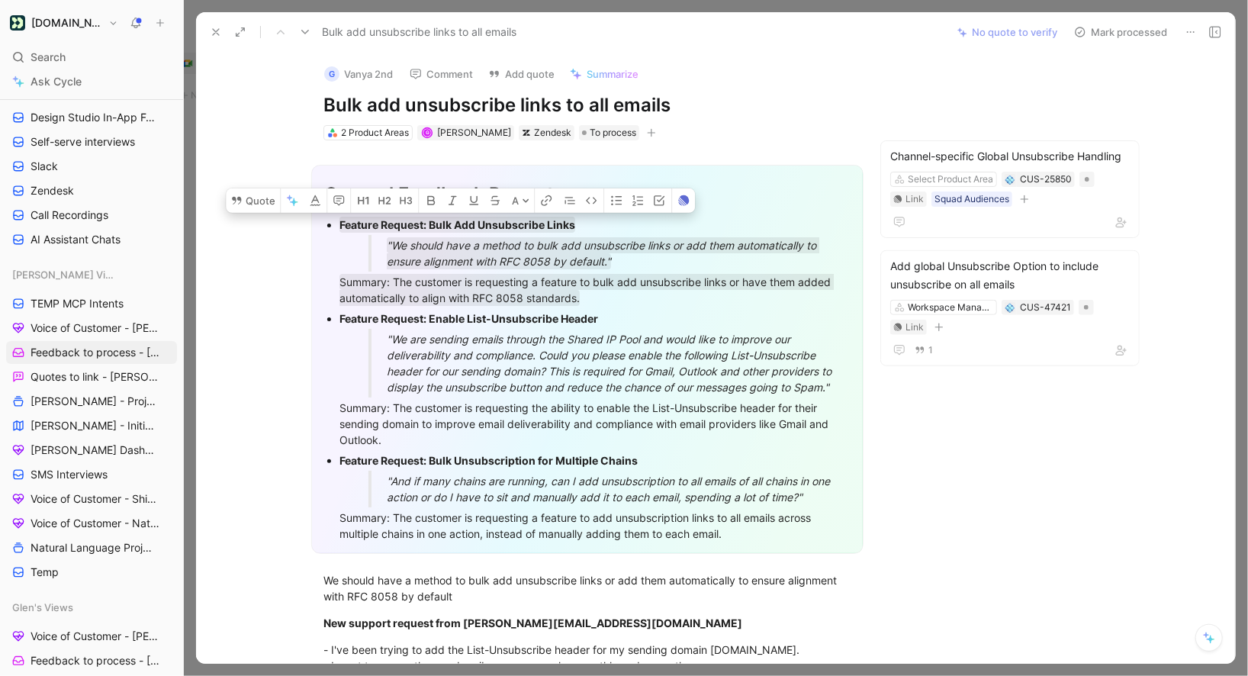
click at [423, 436] on div "Summary: The customer is requesting the ability to enable the List-Unsubscribe …" at bounding box center [594, 424] width 511 height 48
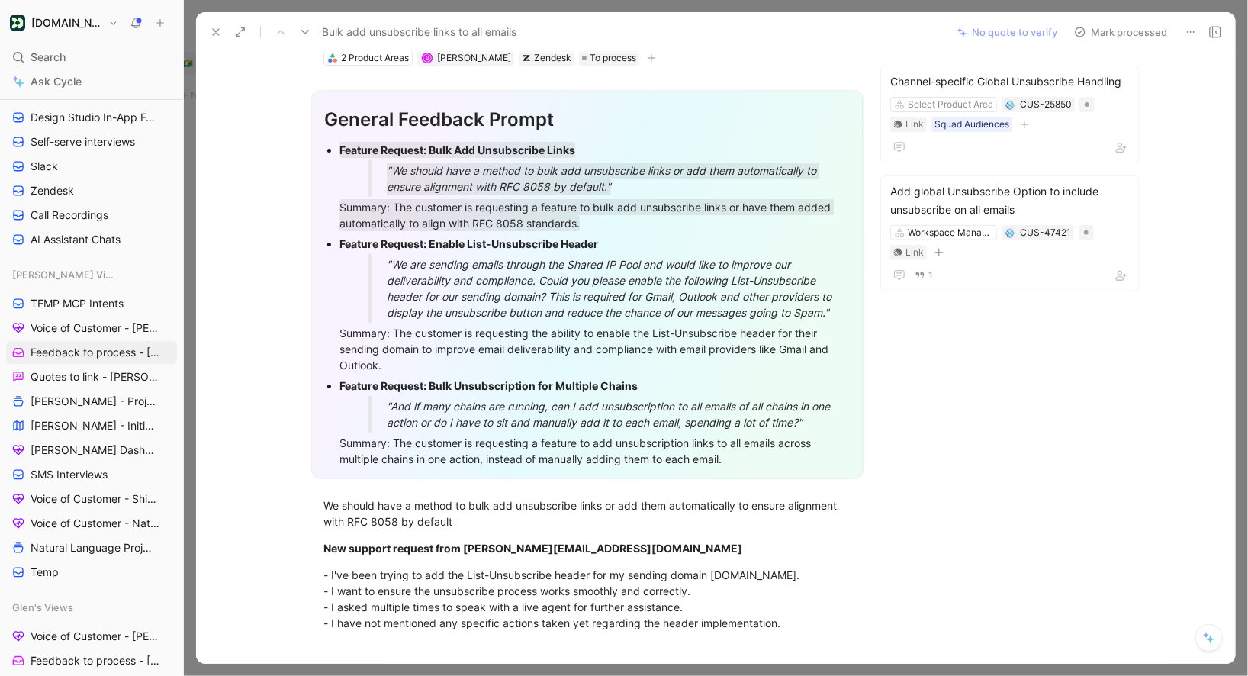
scroll to position [76, 0]
click at [1138, 31] on button "Mark processed" at bounding box center [1120, 31] width 107 height 21
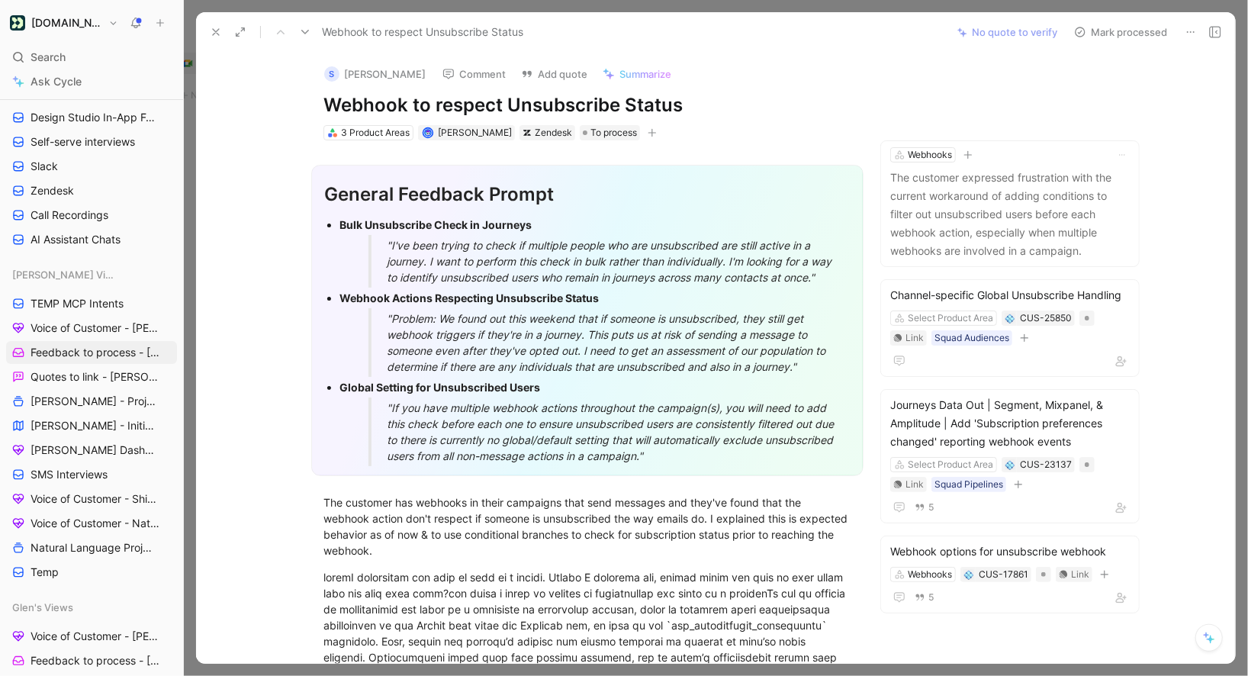
click at [214, 39] on button at bounding box center [215, 31] width 21 height 21
